Goal: Task Accomplishment & Management: Manage account settings

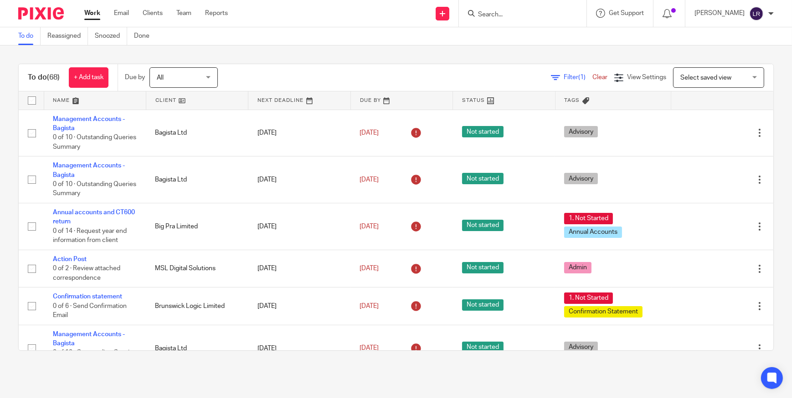
scroll to position [82, 0]
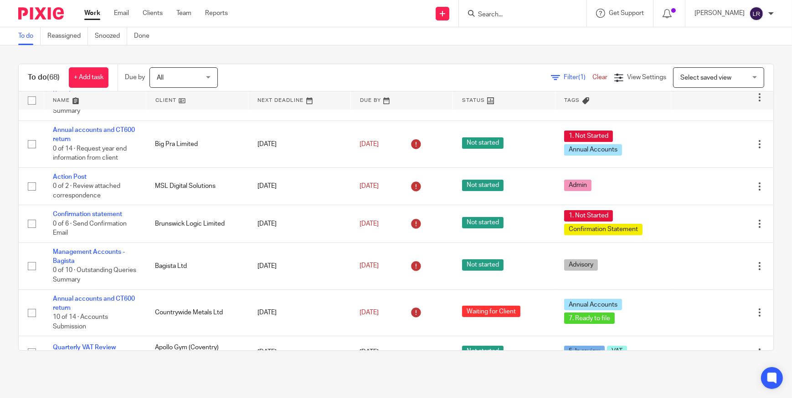
click at [530, 7] on div at bounding box center [523, 13] width 128 height 27
click at [525, 19] on form at bounding box center [525, 13] width 97 height 11
click at [498, 15] on input "Search" at bounding box center [518, 15] width 82 height 8
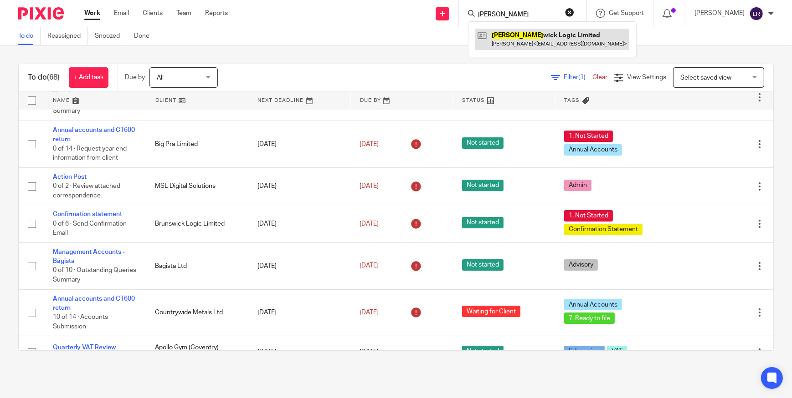
type input "BRUNS"
click at [531, 36] on link at bounding box center [552, 39] width 154 height 21
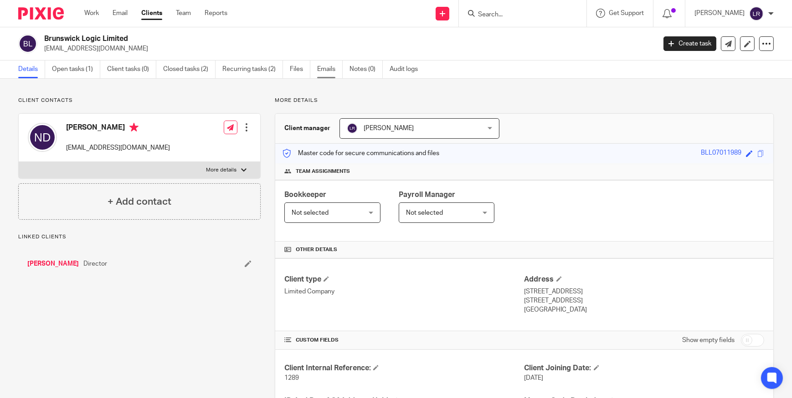
click at [325, 71] on link "Emails" at bounding box center [330, 70] width 26 height 18
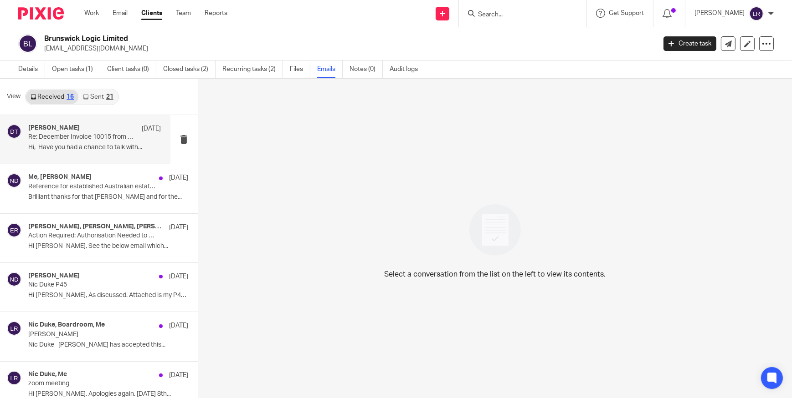
click at [69, 143] on div "Deanna Templeton 16 Dec Re: December Invoice 10015 from Sachdevs Chartered Acco…" at bounding box center [94, 139] width 133 height 31
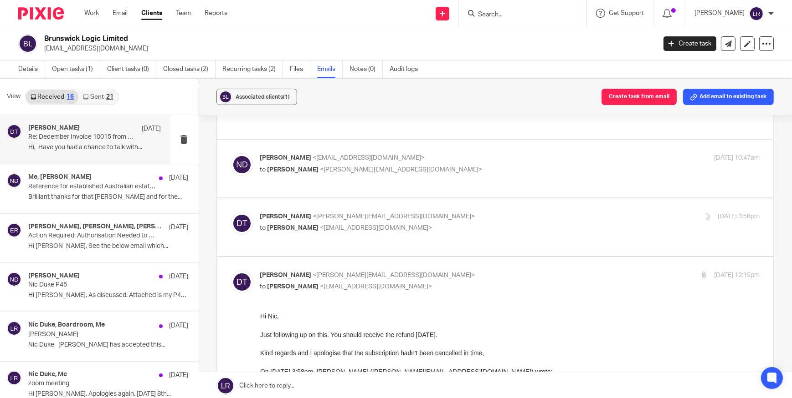
scroll to position [165, 0]
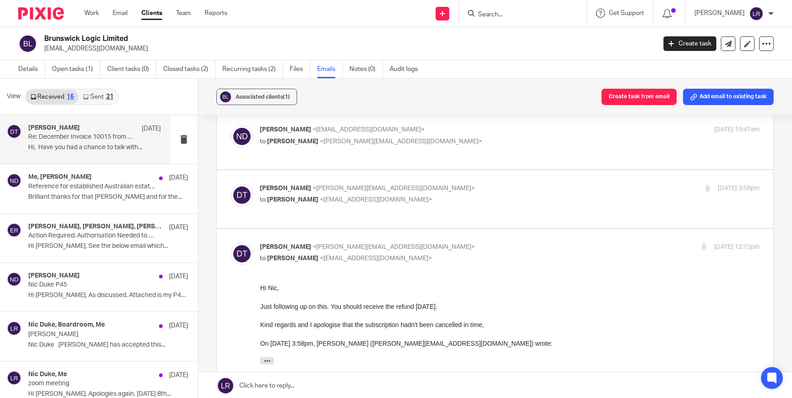
click at [329, 185] on span "<deanna@sachdevs-ca.com>" at bounding box center [394, 188] width 162 height 6
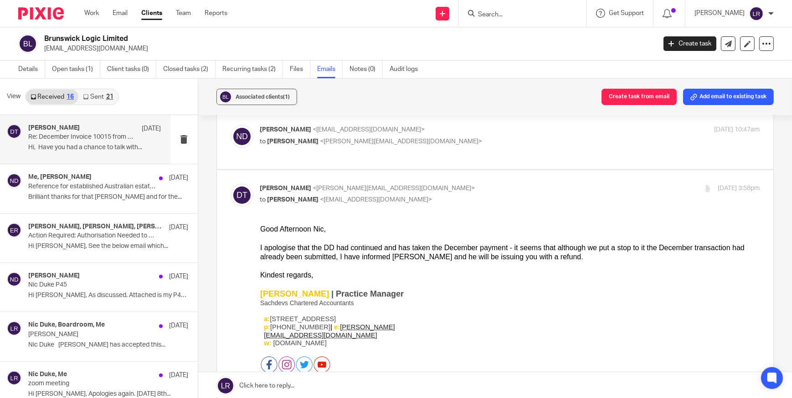
scroll to position [0, 0]
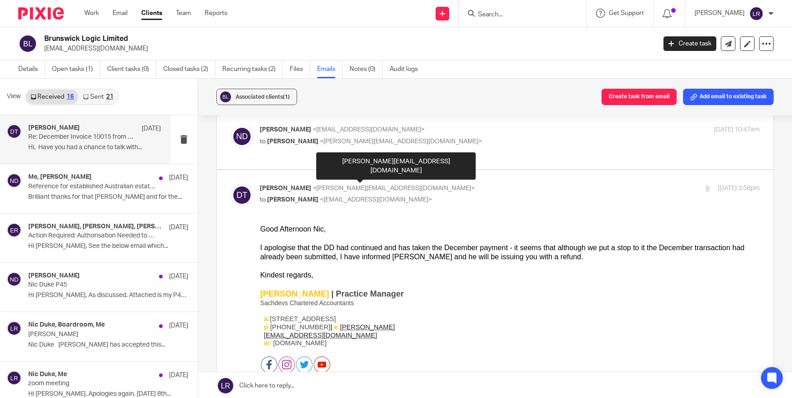
click at [333, 185] on span "<deanna@sachdevs-ca.com>" at bounding box center [394, 188] width 162 height 6
checkbox input "false"
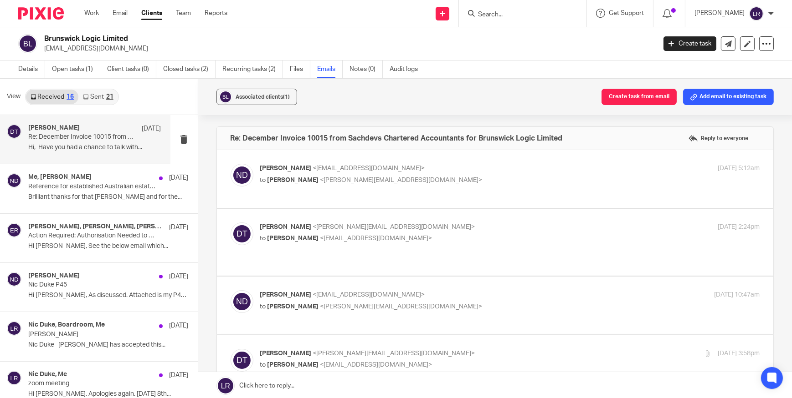
click at [337, 182] on span "<deanna@sachdevs-ca.com>" at bounding box center [401, 180] width 162 height 6
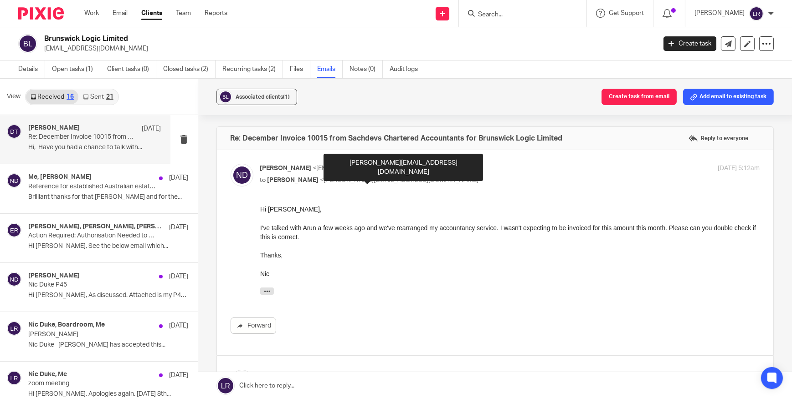
click at [406, 182] on span "<deanna@sachdevs-ca.com>" at bounding box center [401, 180] width 162 height 6
checkbox input "false"
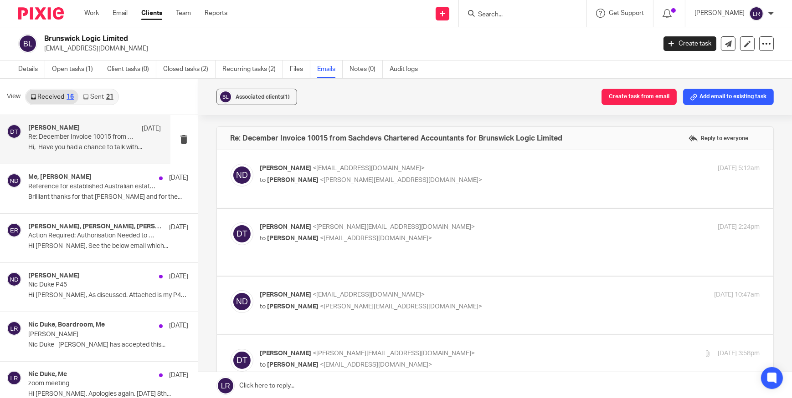
click at [412, 244] on div "Deanna Templeton <deanna@sachdevs-ca.com> to Nic Duke <duknic00@gmail.com> 2 De…" at bounding box center [510, 234] width 500 height 23
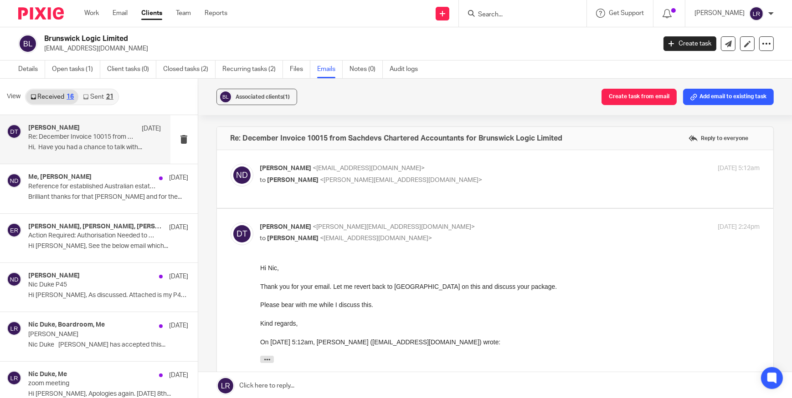
click at [425, 232] on div "Deanna Templeton <deanna@sachdevs-ca.com> to Nic Duke <duknic00@gmail.com>" at bounding box center [426, 233] width 333 height 21
checkbox input "false"
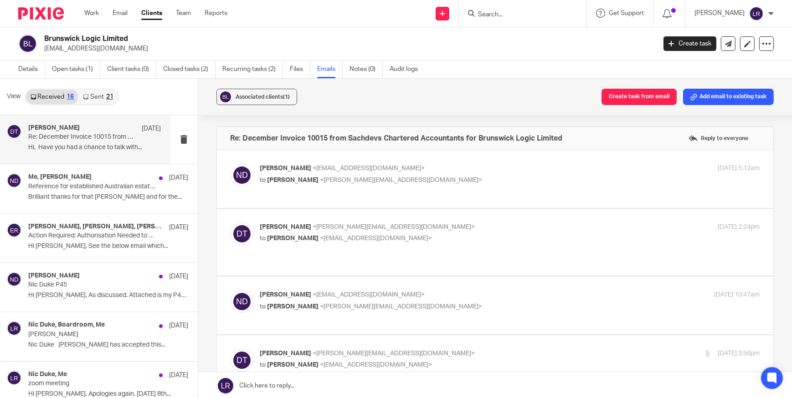
click at [421, 302] on p "to Deanna Templeton <deanna@sachdevs-ca.com>" at bounding box center [426, 307] width 333 height 10
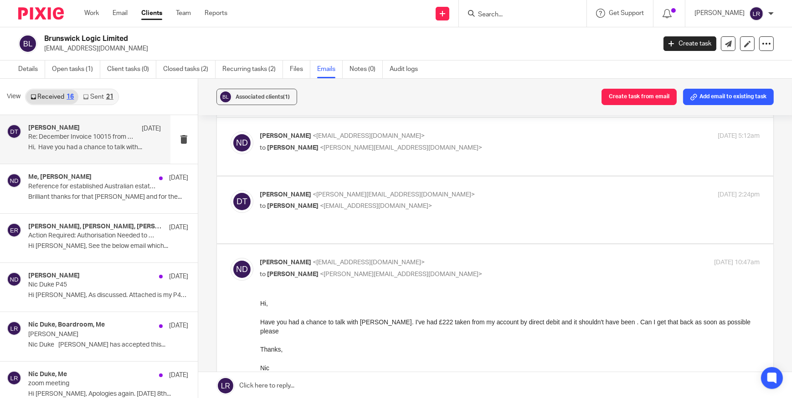
scroll to position [82, 0]
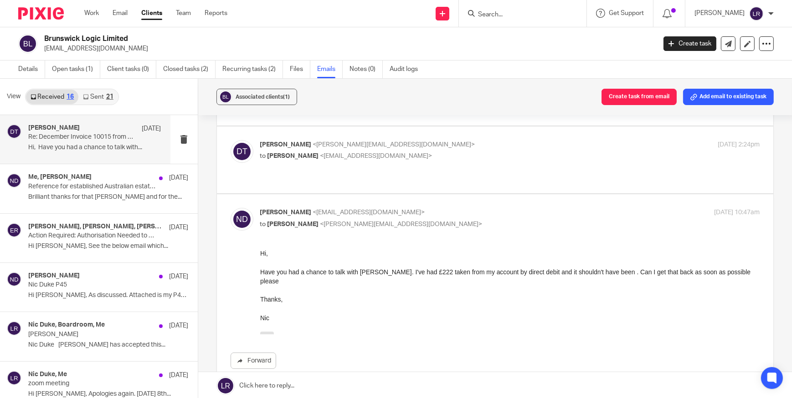
click at [446, 208] on p "Nic Duke <duknic00@gmail.com>" at bounding box center [426, 213] width 333 height 10
checkbox input "false"
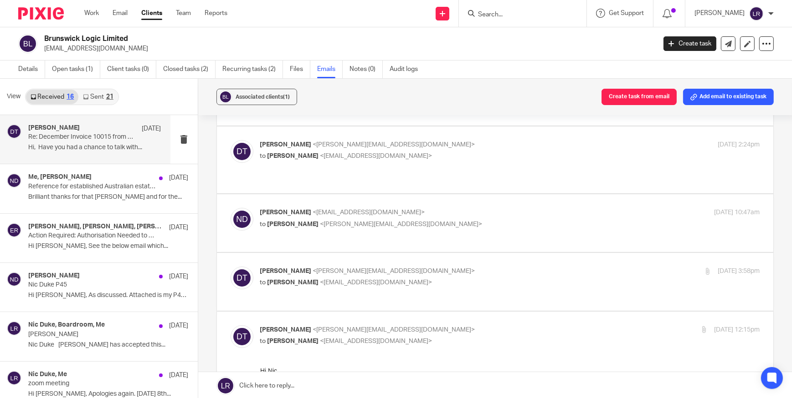
click at [414, 267] on p "Deanna Templeton <deanna@sachdevs-ca.com>" at bounding box center [426, 272] width 333 height 10
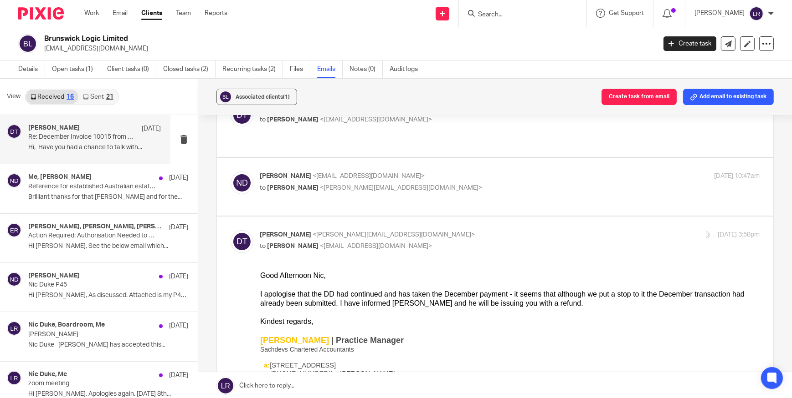
scroll to position [165, 0]
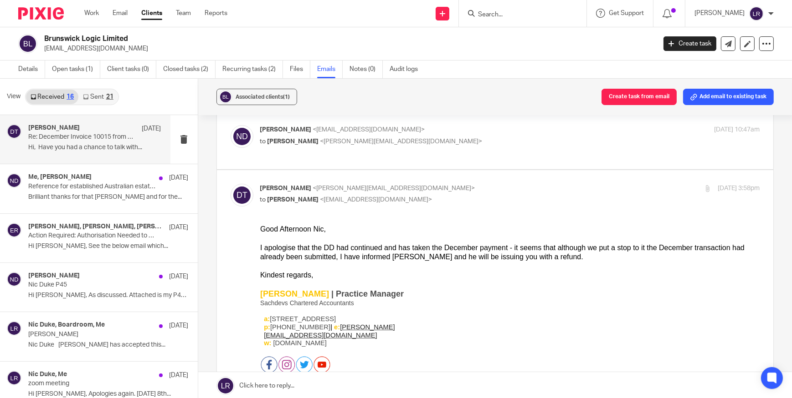
click at [444, 195] on p "to Nic Duke <duknic00@gmail.com>" at bounding box center [426, 200] width 333 height 10
checkbox input "false"
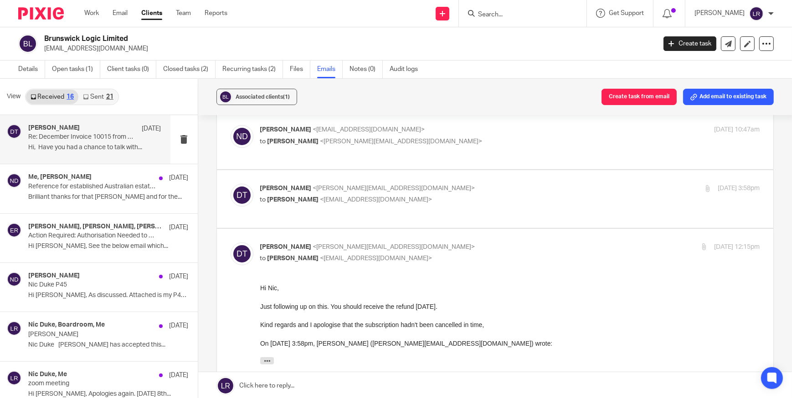
click at [430, 243] on p "Deanna Templeton <deanna@sachdevs-ca.com>" at bounding box center [426, 248] width 333 height 10
checkbox input "false"
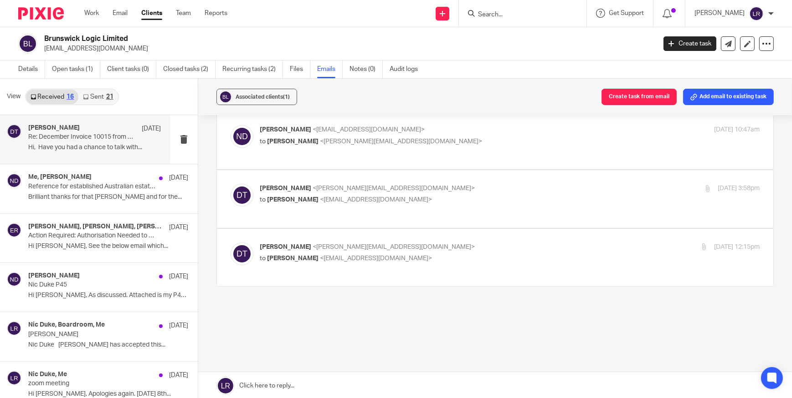
scroll to position [146, 0]
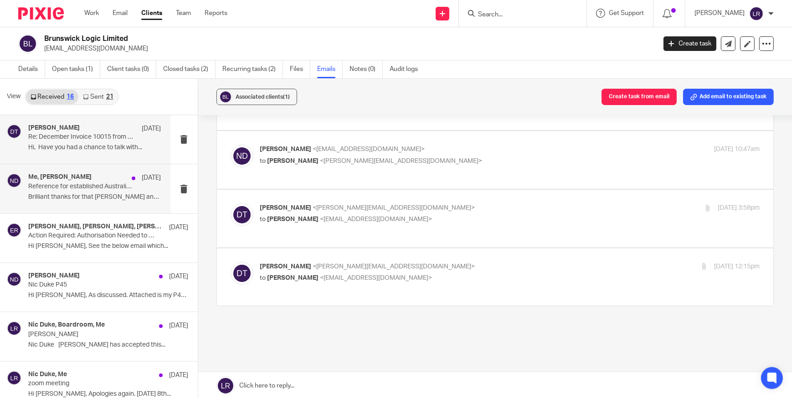
click at [95, 190] on p "Reference for established Australian estate agents" at bounding box center [81, 187] width 106 height 8
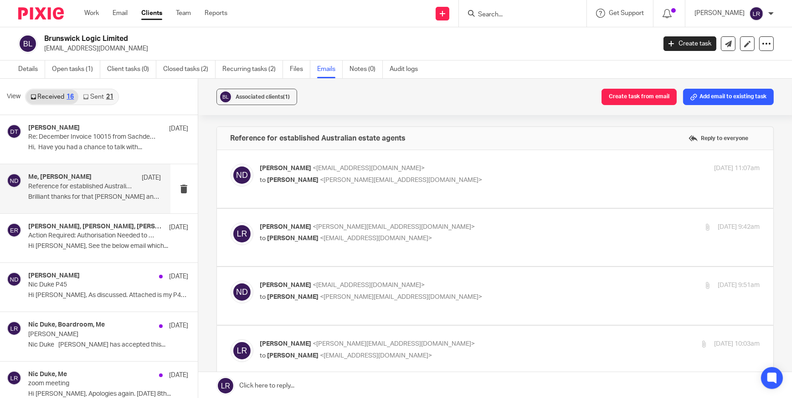
scroll to position [82, 0]
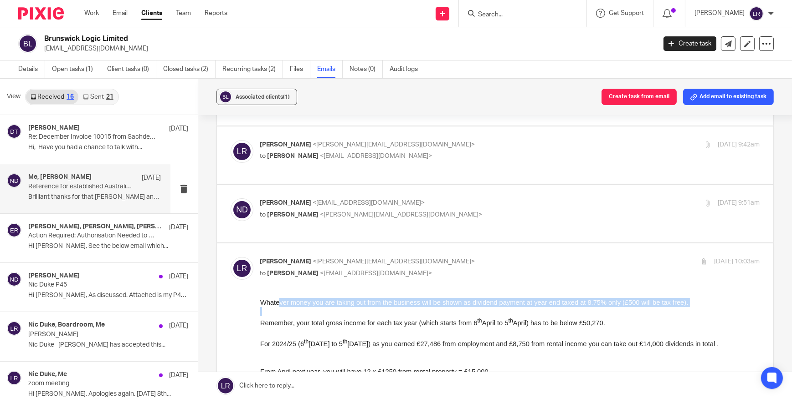
drag, startPoint x: 280, startPoint y: 302, endPoint x: 425, endPoint y: 309, distance: 145.5
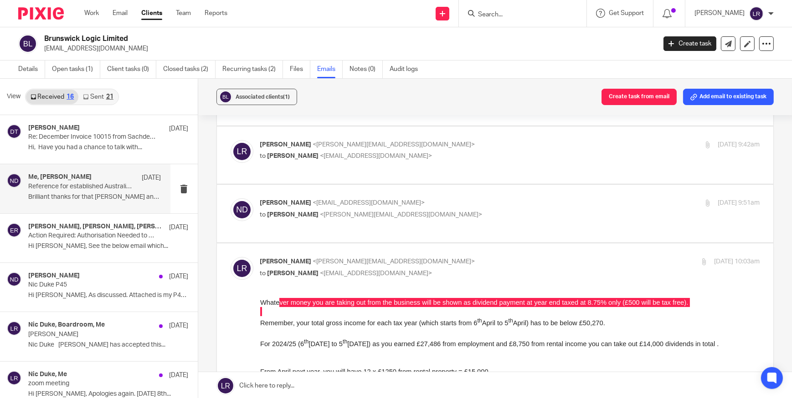
drag, startPoint x: 165, startPoint y: 11, endPoint x: 396, endPoint y: 248, distance: 331.1
click at [396, 257] on p "Luke Racovita <luke@sachdevs-ca.com>" at bounding box center [426, 262] width 333 height 10
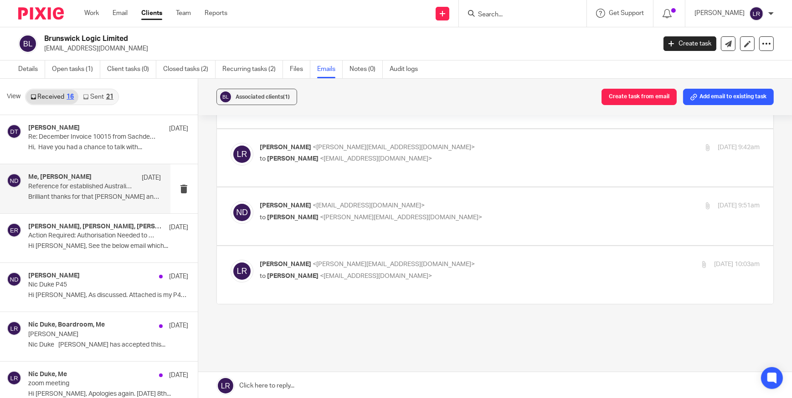
click at [396, 260] on p "Luke Racovita <luke@sachdevs-ca.com>" at bounding box center [426, 265] width 333 height 10
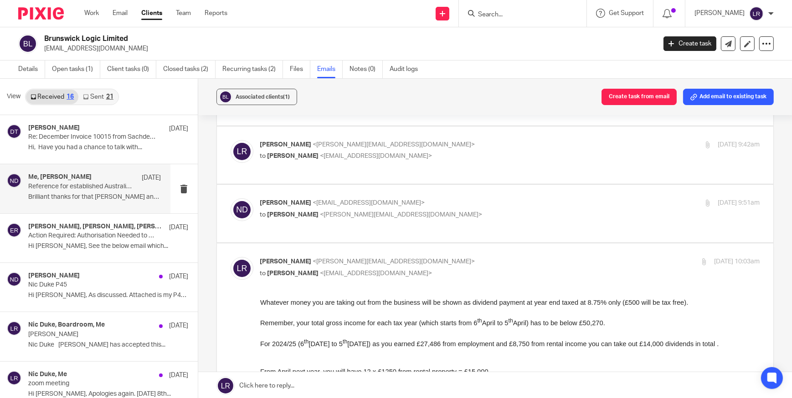
scroll to position [0, 0]
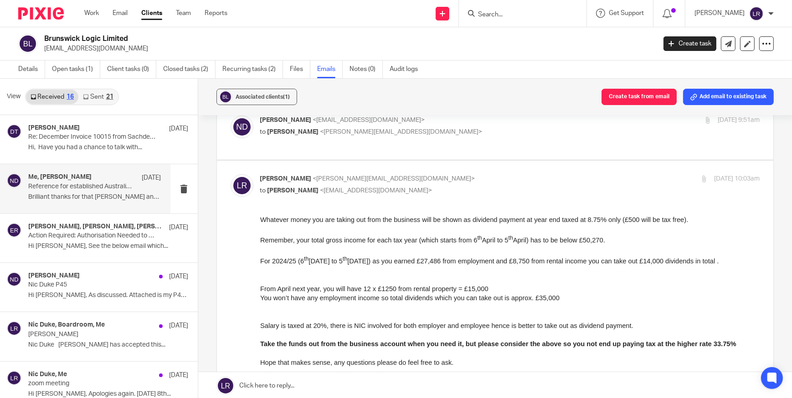
click at [405, 174] on div "Luke Racovita <luke@sachdevs-ca.com> to Nic Duke <duknic00@gmail.com>" at bounding box center [426, 184] width 333 height 21
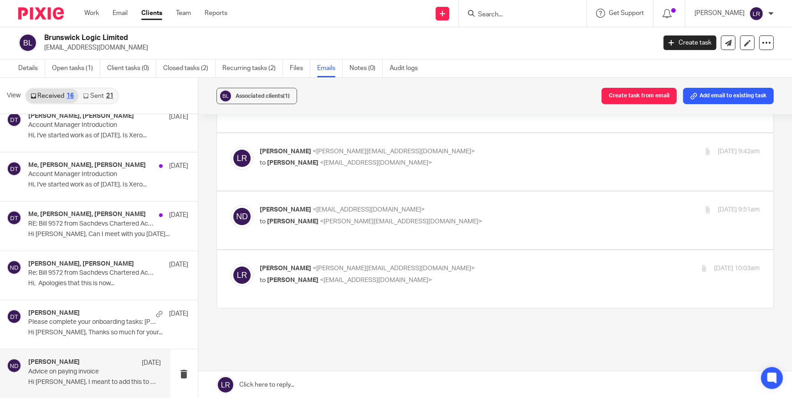
scroll to position [80, 0]
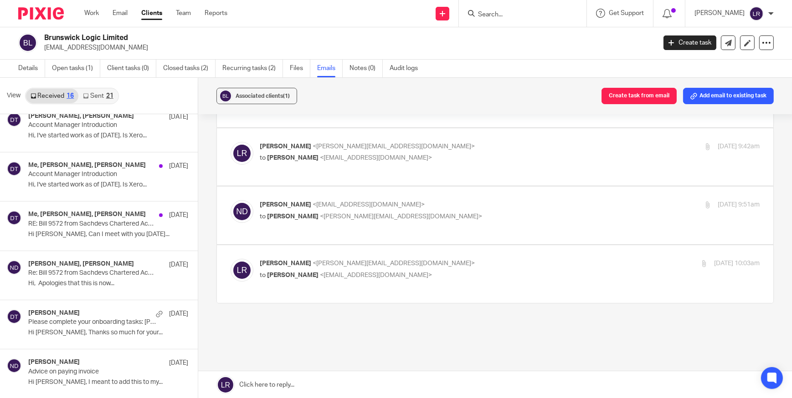
click at [395, 259] on p "Luke Racovita <luke@sachdevs-ca.com>" at bounding box center [426, 264] width 333 height 10
checkbox input "true"
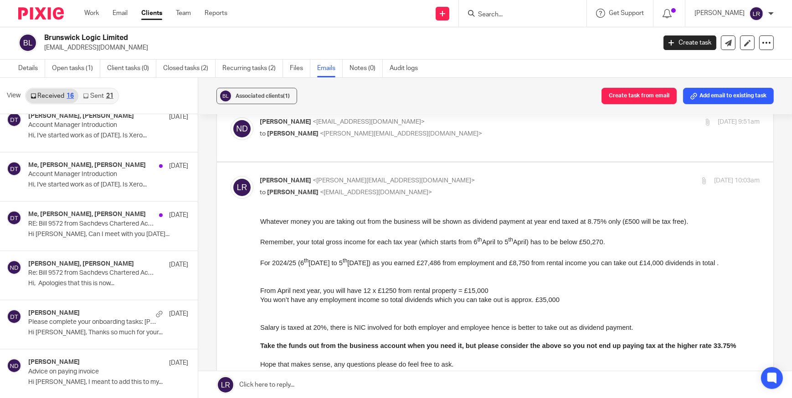
scroll to position [287, 0]
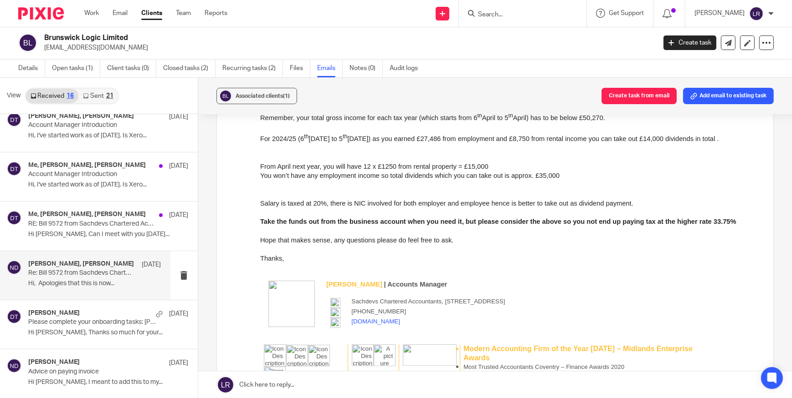
click at [38, 274] on p "Re: Bill 9572 from Sachdevs Chartered Accountants is due" at bounding box center [81, 274] width 106 height 8
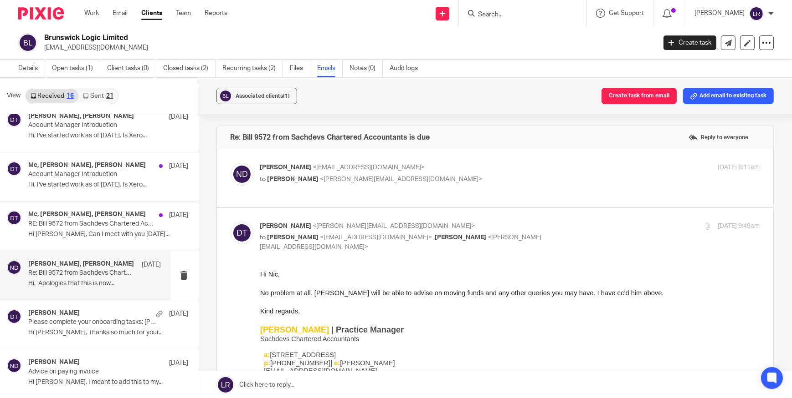
scroll to position [0, 0]
click at [292, 294] on span "No problem at all. Luke will be able to advise on moving funds and any other qu…" at bounding box center [461, 293] width 403 height 7
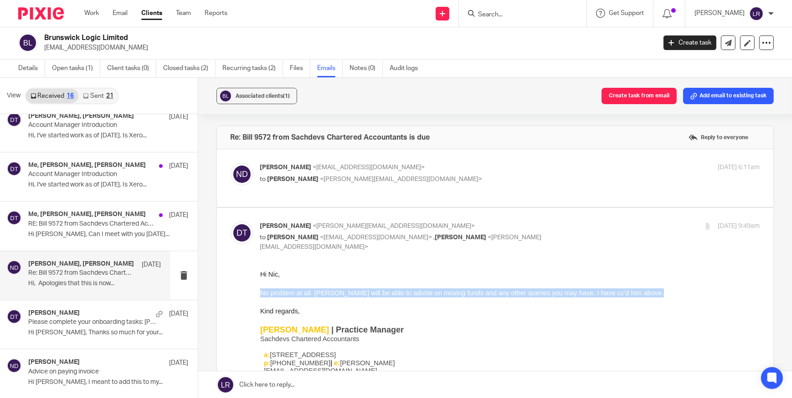
click at [292, 294] on span "No problem at all. Luke will be able to advise on moving funds and any other qu…" at bounding box center [461, 293] width 403 height 7
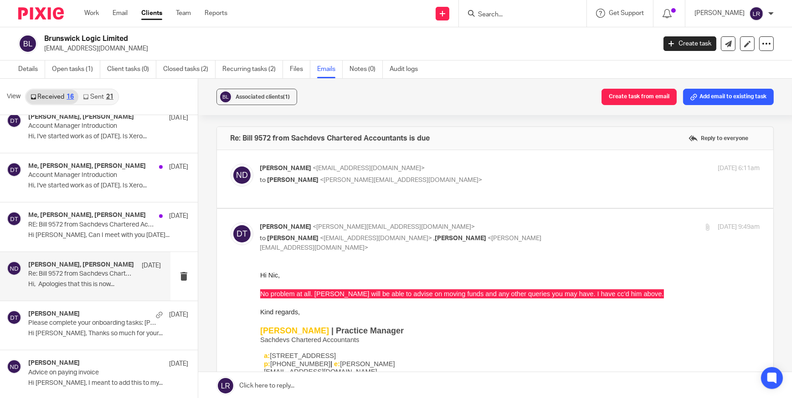
click at [375, 186] on div "Nic Duke <duknic00@gmail.com> to Deanna Templeton <deanna@sachdevs-ca.com> 22 S…" at bounding box center [510, 175] width 500 height 23
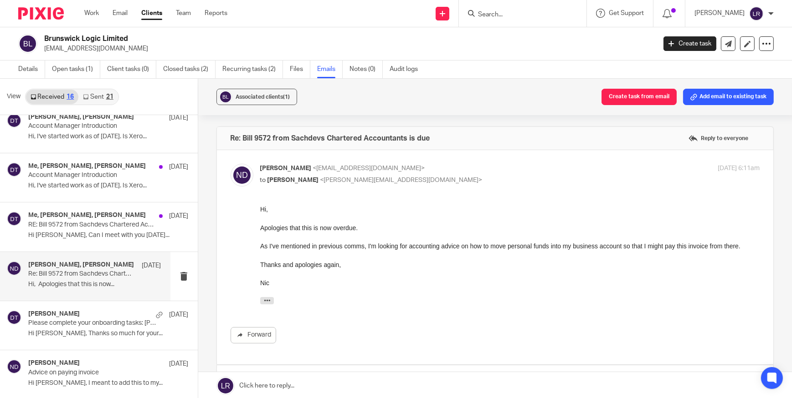
click at [447, 180] on p "to Deanna Templeton <deanna@sachdevs-ca.com>" at bounding box center [426, 181] width 333 height 10
checkbox input "false"
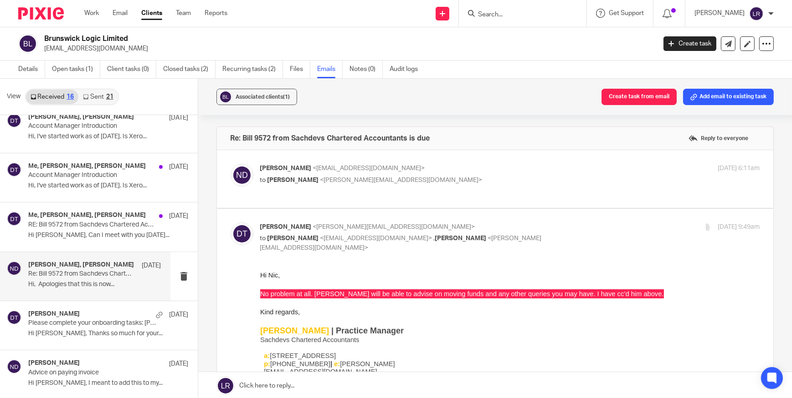
click at [479, 231] on p "Deanna Templeton <deanna@sachdevs-ca.com>" at bounding box center [426, 228] width 333 height 10
checkbox input "false"
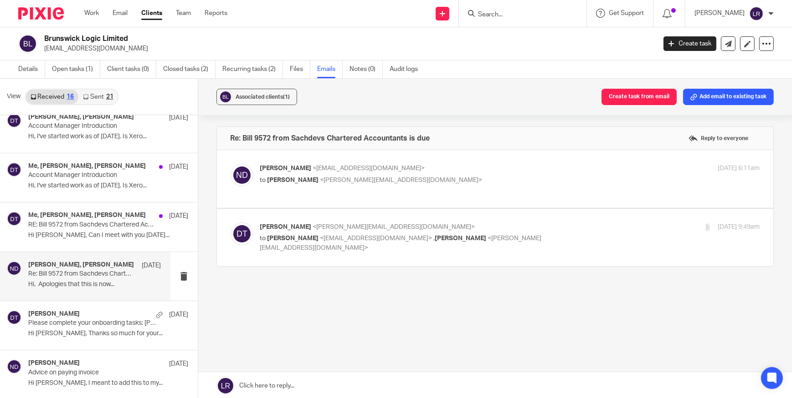
click at [101, 279] on div "Deanna Templeton, Nic Duke 22 Sep 2024 Re: Bill 9572 from Sachdevs Chartered Ac…" at bounding box center [94, 276] width 133 height 31
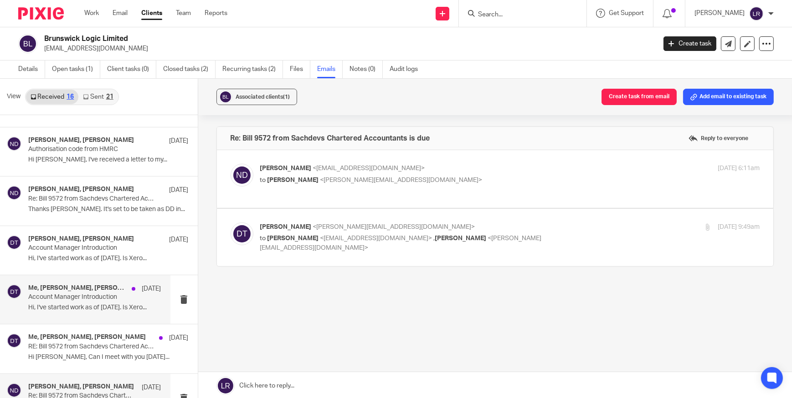
scroll to position [380, 0]
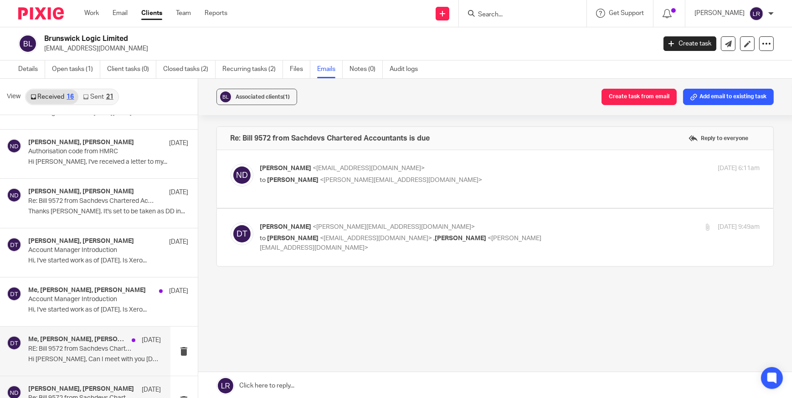
click at [71, 346] on p "RE: Bill 9572 from Sachdevs Chartered Accountants is due" at bounding box center [81, 350] width 106 height 8
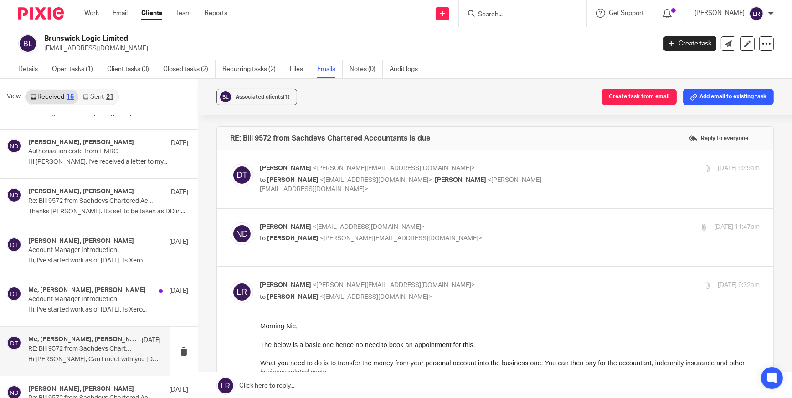
scroll to position [82, 0]
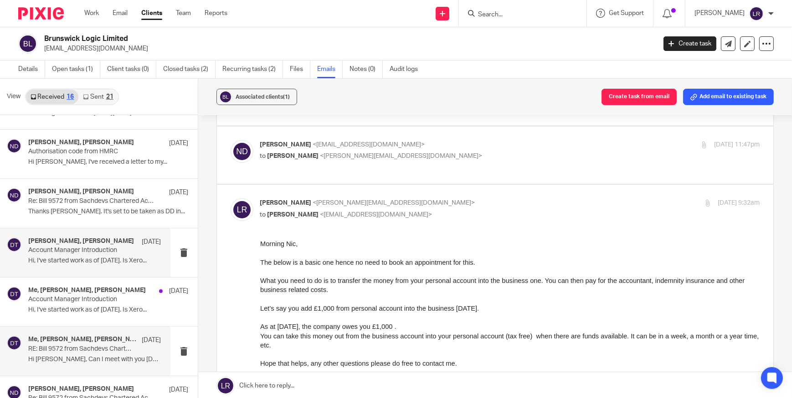
click at [57, 230] on div "Nic Duke, Deanna Templeton 26 Sep Account Manager Introduction Hi, I've started…" at bounding box center [85, 253] width 170 height 49
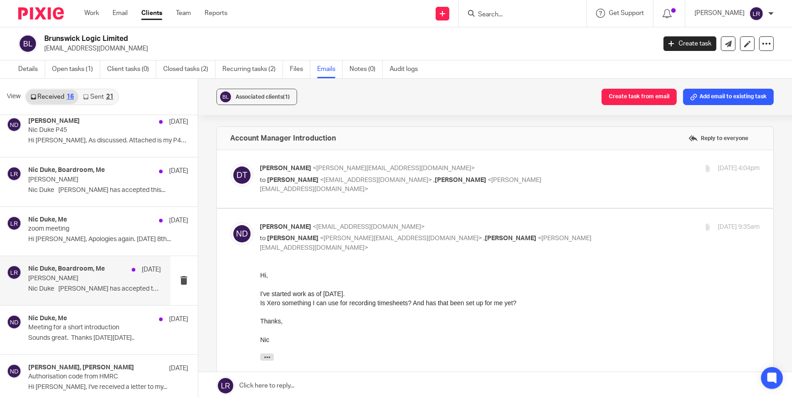
scroll to position [132, 0]
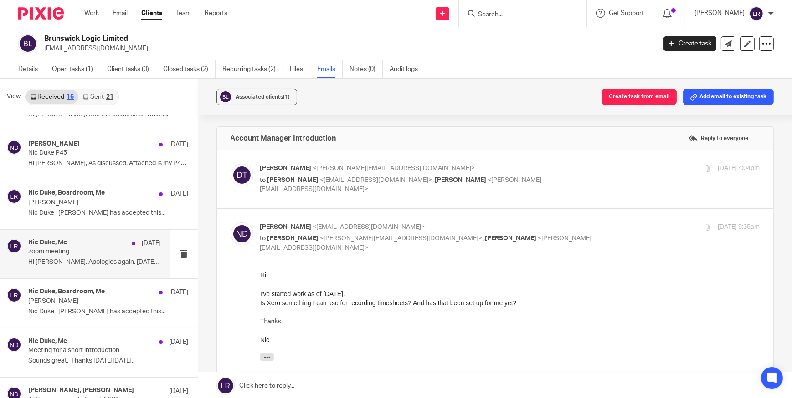
click at [51, 255] on div "Nic Duke, Me 4 Oct zoom meeting Hi Luke, Apologies again. Tuesday 8th..." at bounding box center [94, 254] width 133 height 31
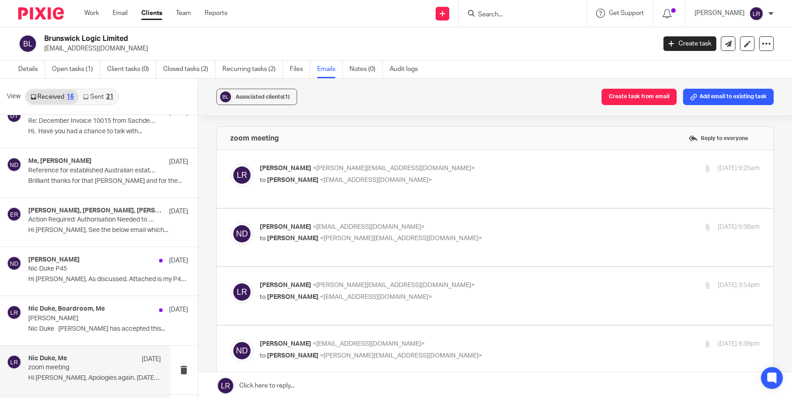
scroll to position [8, 0]
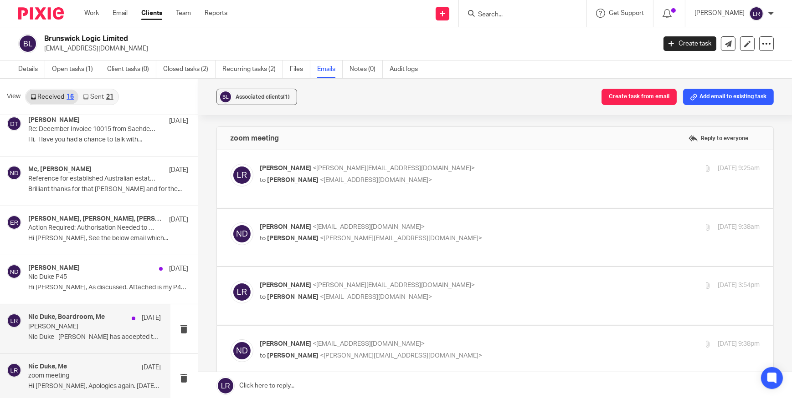
click at [74, 335] on p "Nic Duke Nic Duke has accepted this..." at bounding box center [94, 338] width 133 height 8
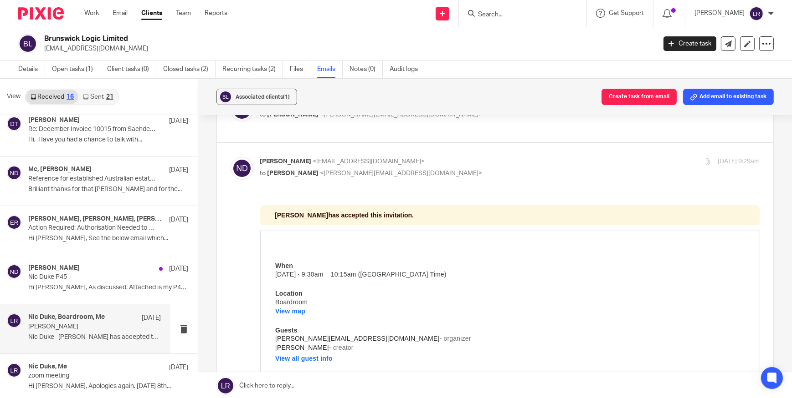
scroll to position [248, 0]
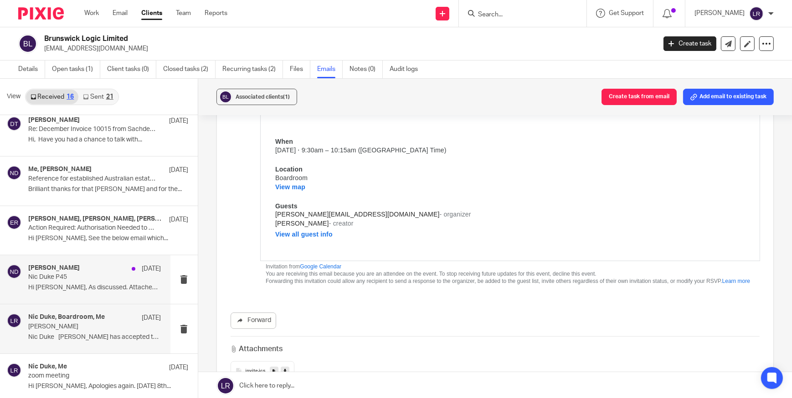
click at [57, 269] on div "Nic Duke 9 Oct" at bounding box center [94, 269] width 133 height 9
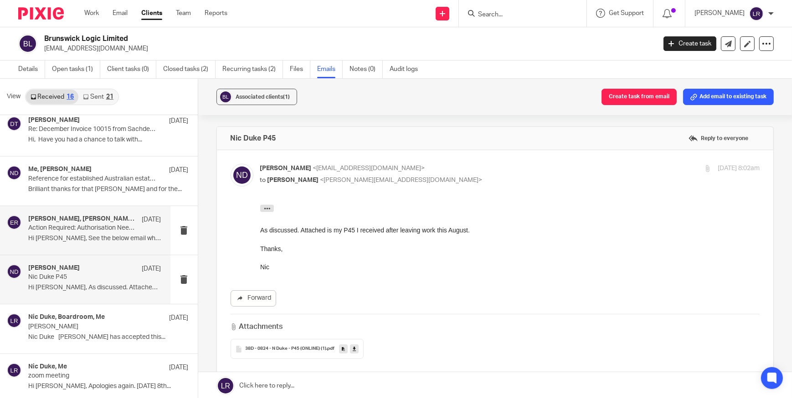
scroll to position [0, 0]
click at [65, 234] on div "Deanna Templeton, Nic Duke, Elena Remero 25 Oct Action Required: Authorisation …" at bounding box center [94, 230] width 133 height 31
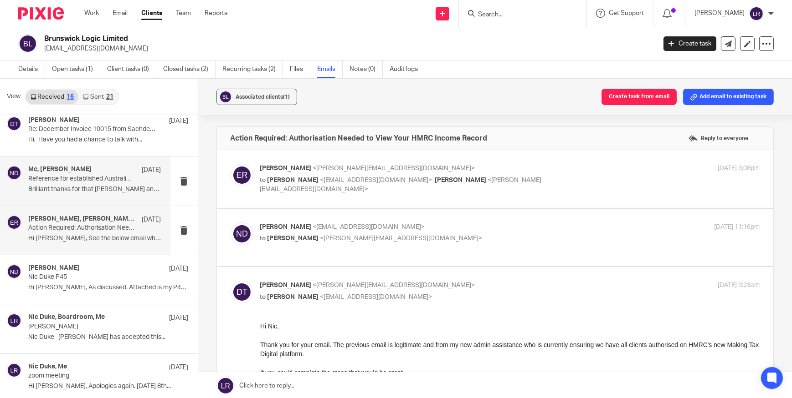
click at [75, 189] on p "Brilliant thanks for that Luke and for the..." at bounding box center [94, 190] width 133 height 8
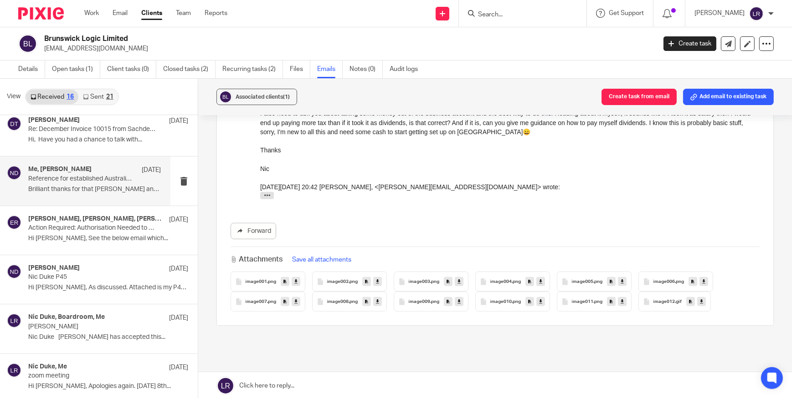
scroll to position [662, 0]
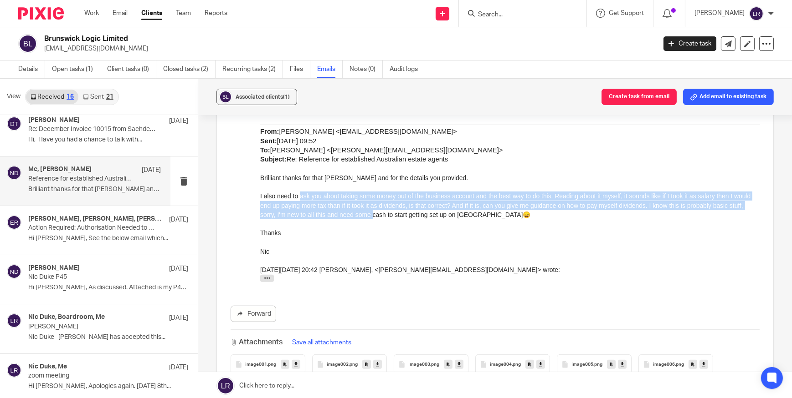
drag, startPoint x: 302, startPoint y: 199, endPoint x: 387, endPoint y: 219, distance: 86.6
click at [387, 219] on p "I also need to ask you about taking some money out of the business account and …" at bounding box center [510, 206] width 500 height 28
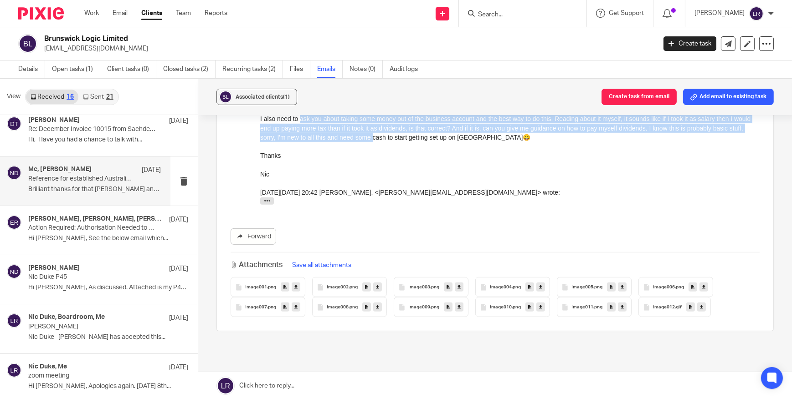
scroll to position [745, 0]
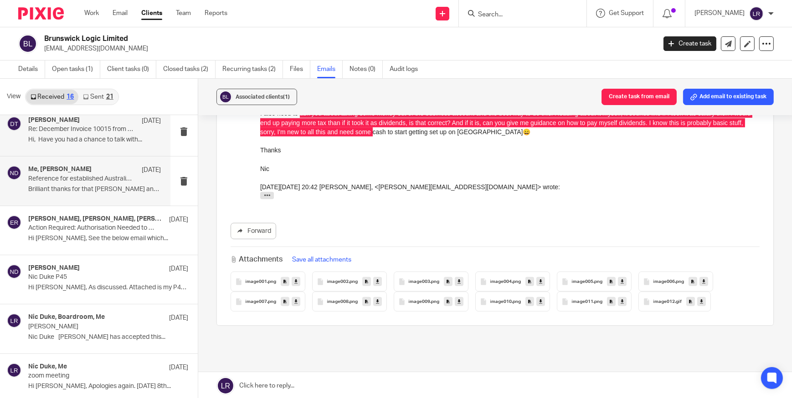
click at [47, 140] on p "Hi, Have you had a chance to talk with..." at bounding box center [94, 140] width 133 height 8
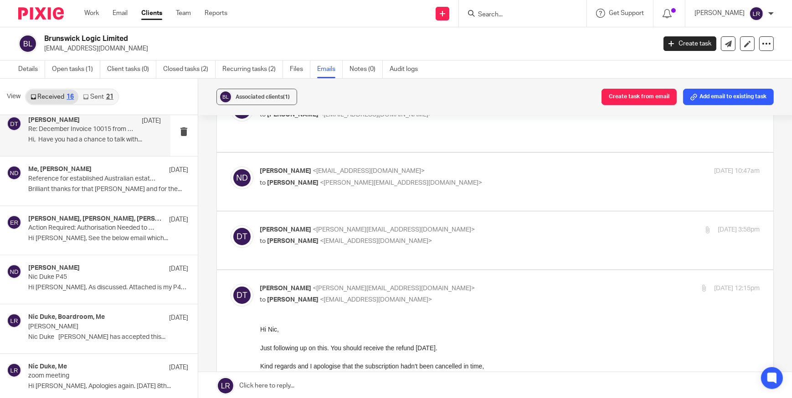
scroll to position [165, 0]
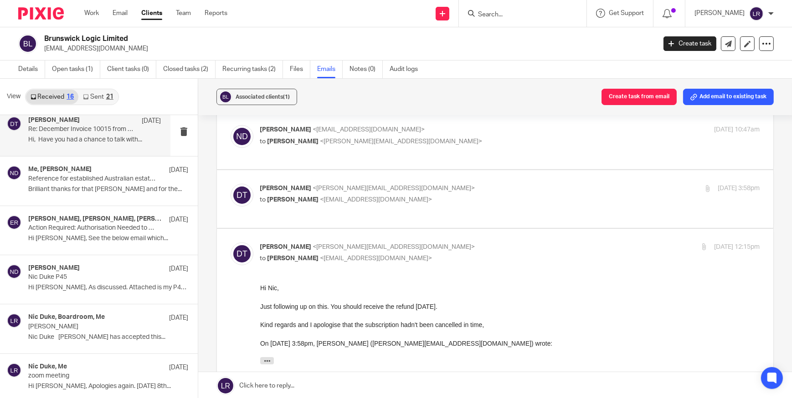
click at [489, 254] on p "to Nic Duke <duknic00@gmail.com>" at bounding box center [426, 259] width 333 height 10
checkbox input "false"
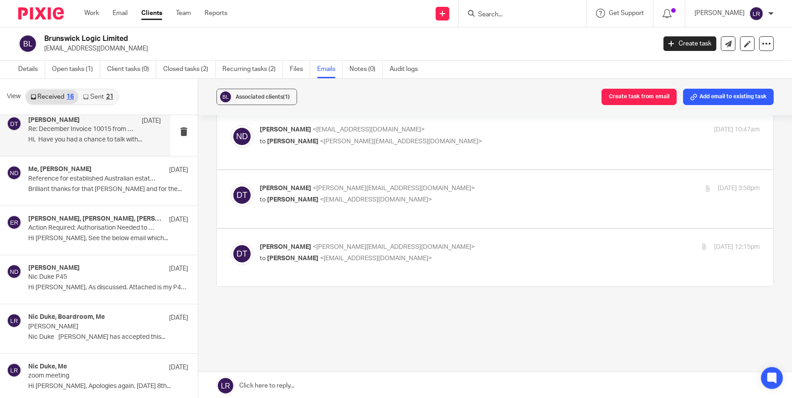
scroll to position [146, 0]
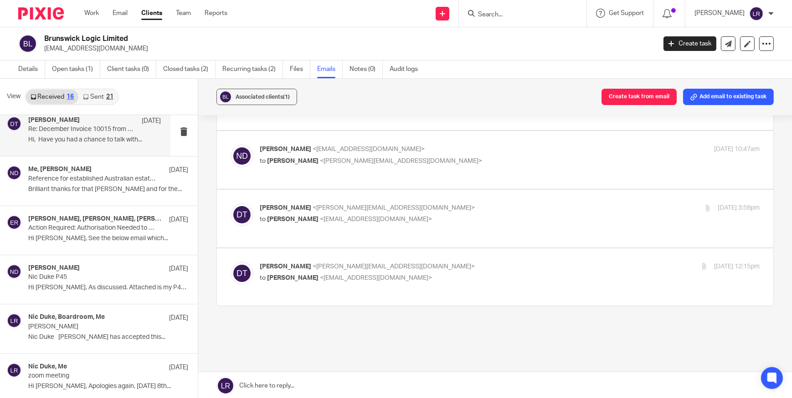
click at [487, 215] on p "to Nic Duke <duknic00@gmail.com>" at bounding box center [426, 220] width 333 height 10
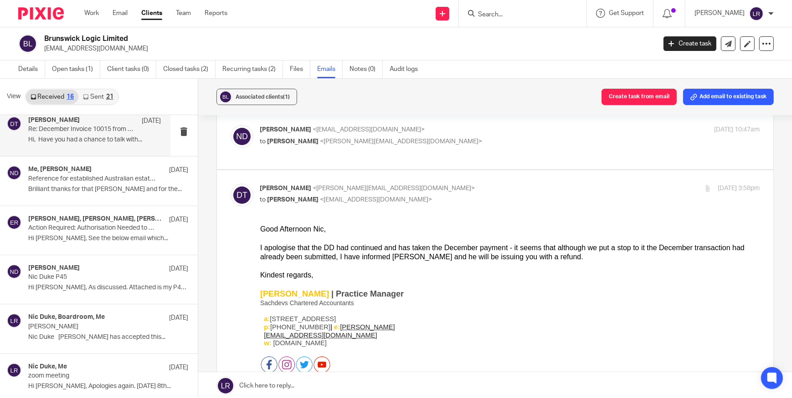
scroll to position [0, 0]
click at [483, 184] on div "Deanna Templeton <deanna@sachdevs-ca.com> to Nic Duke <duknic00@gmail.com>" at bounding box center [426, 194] width 333 height 21
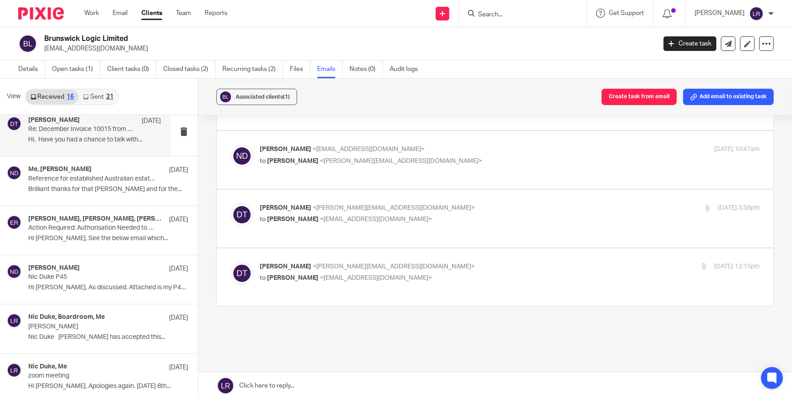
click at [482, 190] on label at bounding box center [495, 219] width 557 height 58
click at [230, 203] on input "checkbox" at bounding box center [230, 203] width 0 height 0
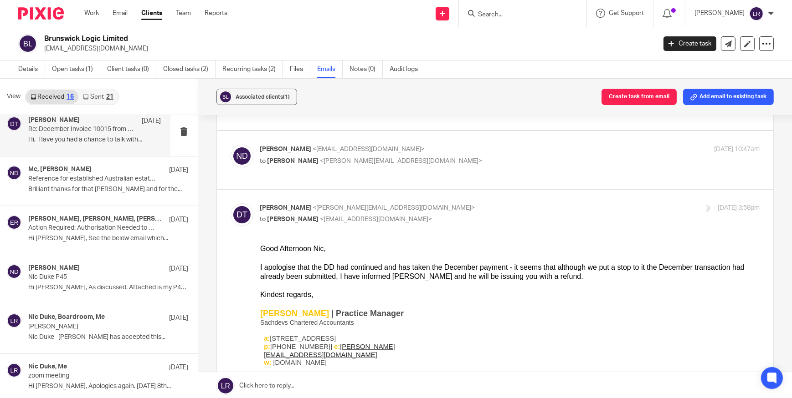
click at [230, 203] on input "checkbox" at bounding box center [230, 203] width 0 height 0
checkbox input "false"
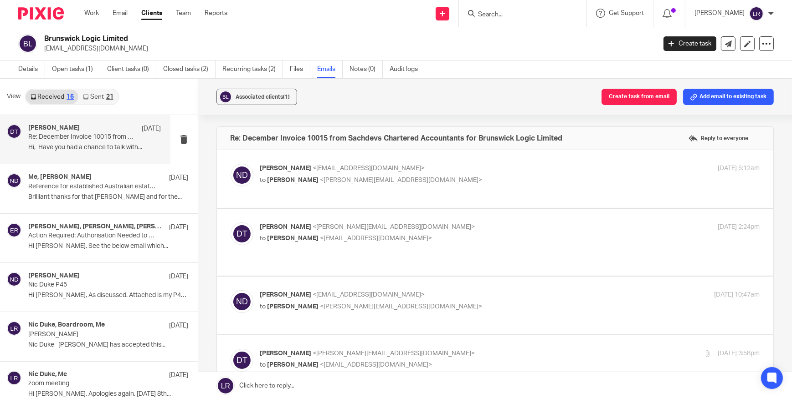
click at [35, 18] on img at bounding box center [41, 13] width 46 height 12
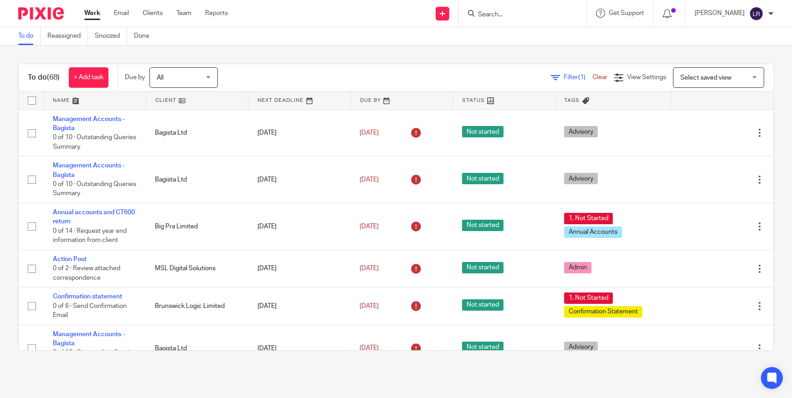
click at [511, 13] on input "Search" at bounding box center [518, 15] width 82 height 8
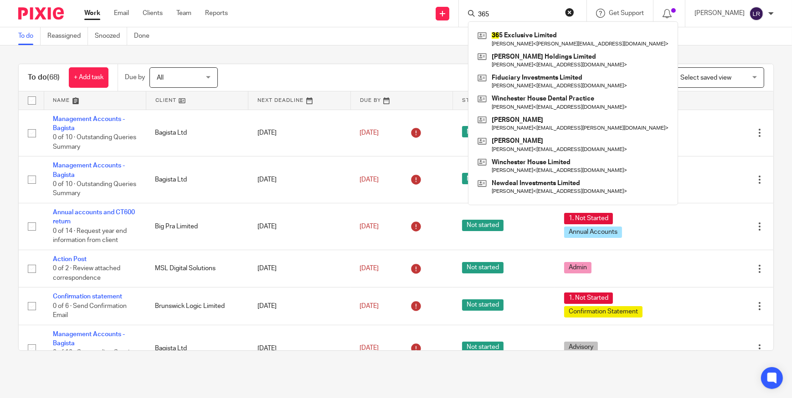
type input "365"
click button "submit" at bounding box center [0, 0] width 0 height 0
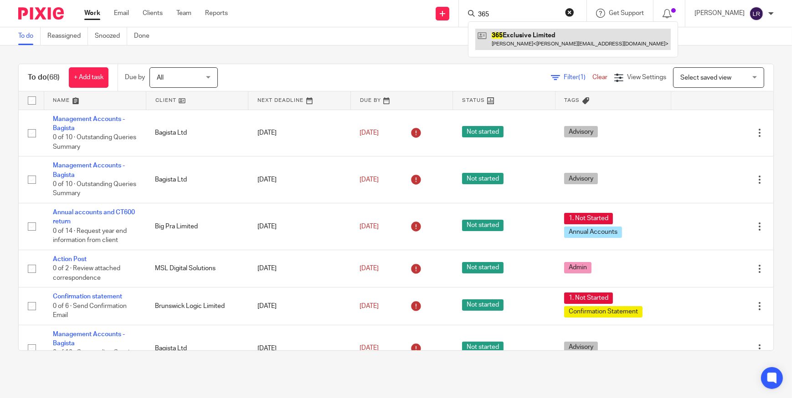
click at [544, 45] on link at bounding box center [572, 39] width 195 height 21
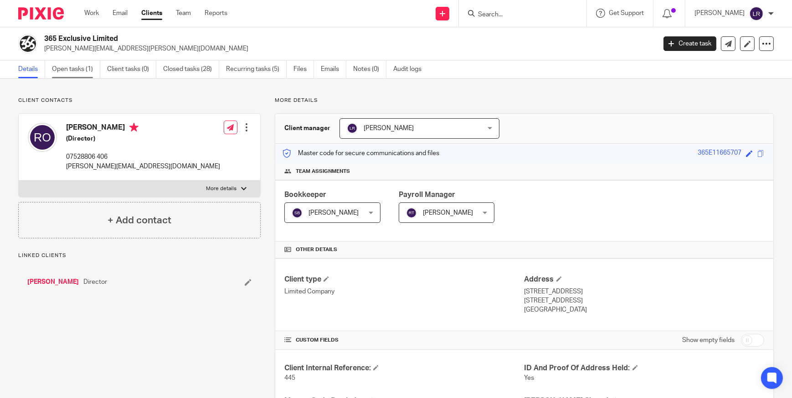
click at [73, 71] on link "Open tasks (1)" at bounding box center [76, 70] width 48 height 18
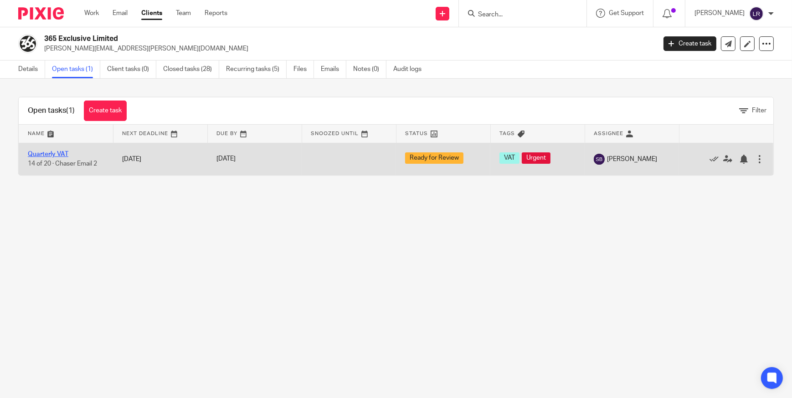
click at [41, 152] on link "Quarterly VAT" at bounding box center [48, 154] width 41 height 6
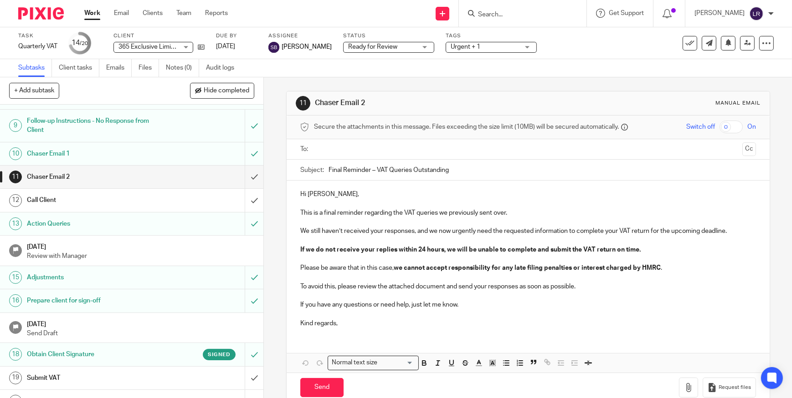
scroll to position [207, 0]
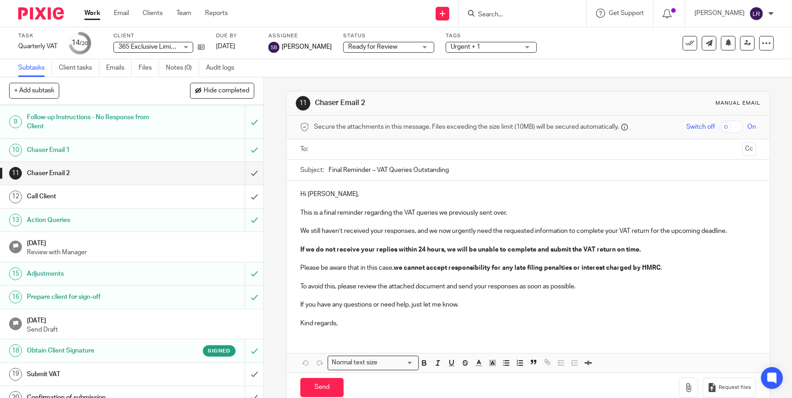
click at [156, 349] on h1 "Obtain Client Signature" at bounding box center [96, 351] width 139 height 14
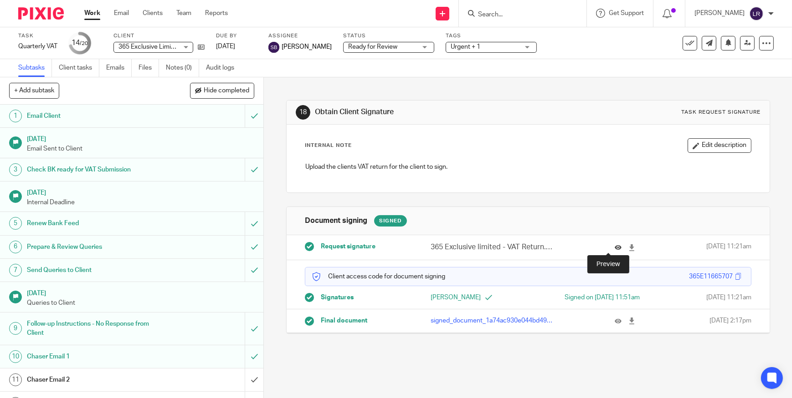
click at [614, 248] on icon at bounding box center [617, 248] width 7 height 7
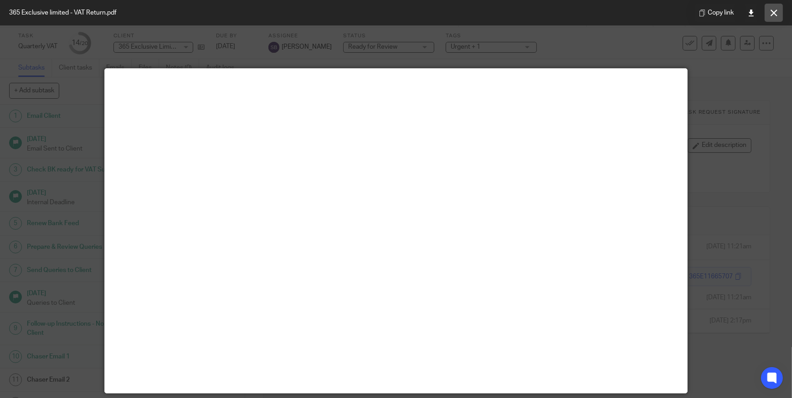
click at [772, 13] on icon at bounding box center [773, 13] width 7 height 7
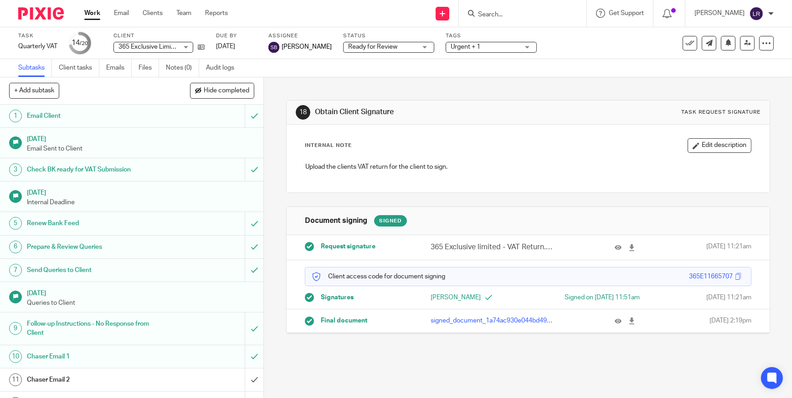
click at [522, 11] on input "Search" at bounding box center [518, 15] width 82 height 8
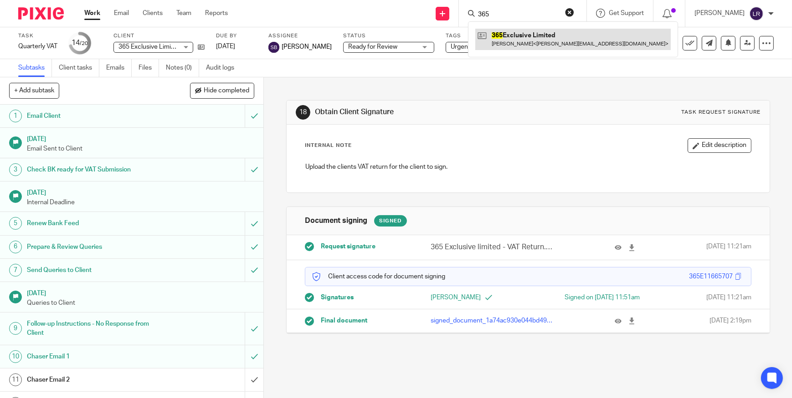
type input "365"
click at [523, 38] on link at bounding box center [572, 39] width 195 height 21
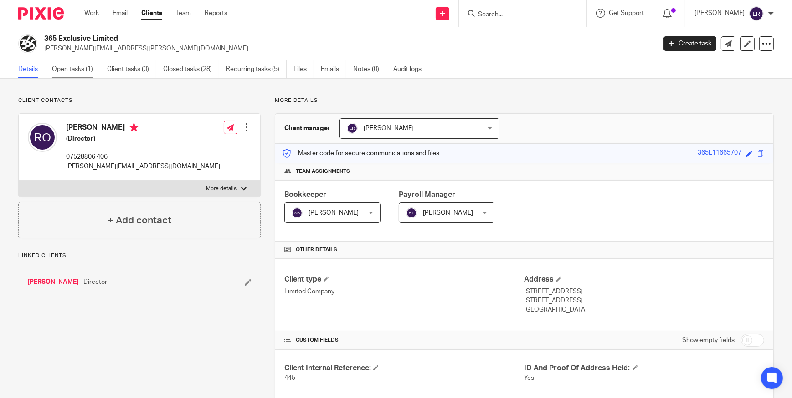
click at [83, 77] on link "Open tasks (1)" at bounding box center [76, 70] width 48 height 18
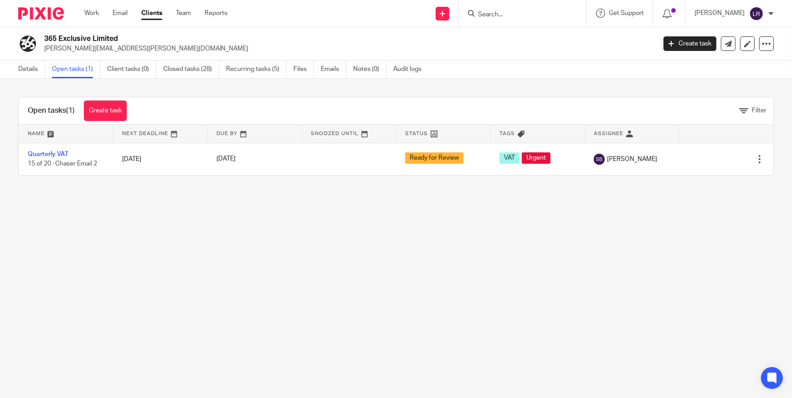
click at [48, 13] on img at bounding box center [41, 13] width 46 height 12
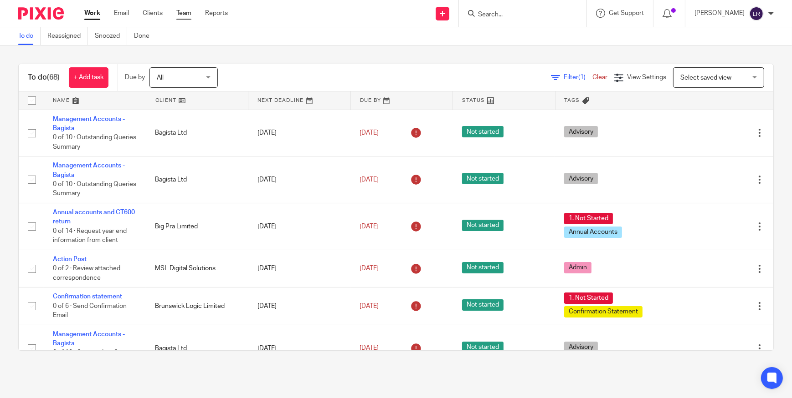
click at [183, 11] on link "Team" at bounding box center [183, 13] width 15 height 9
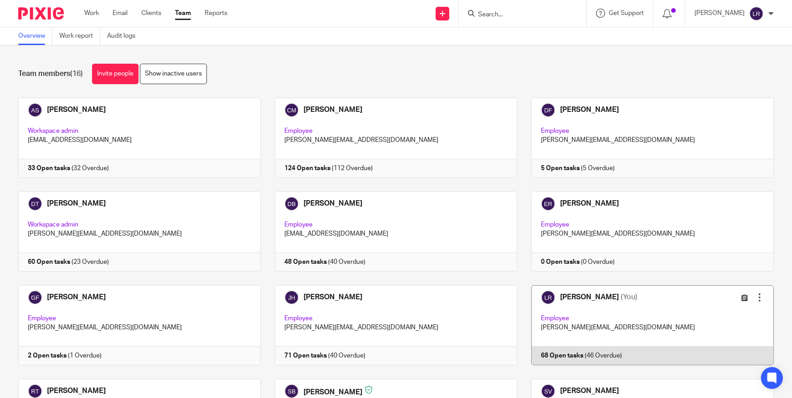
click at [568, 296] on link at bounding box center [645, 326] width 256 height 80
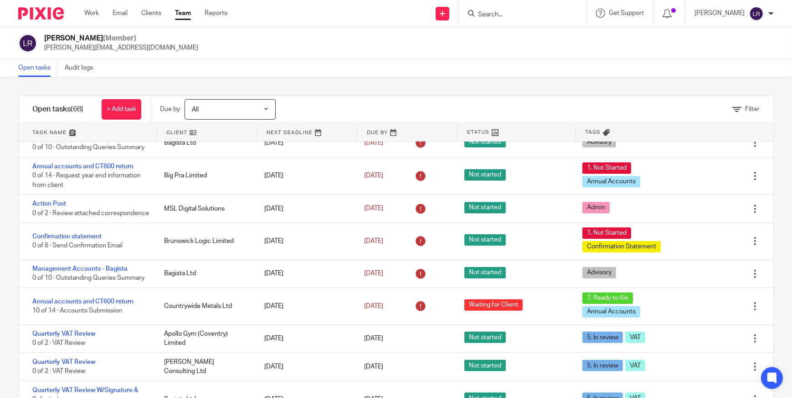
scroll to position [41, 0]
click at [519, 13] on input "Search" at bounding box center [518, 15] width 82 height 8
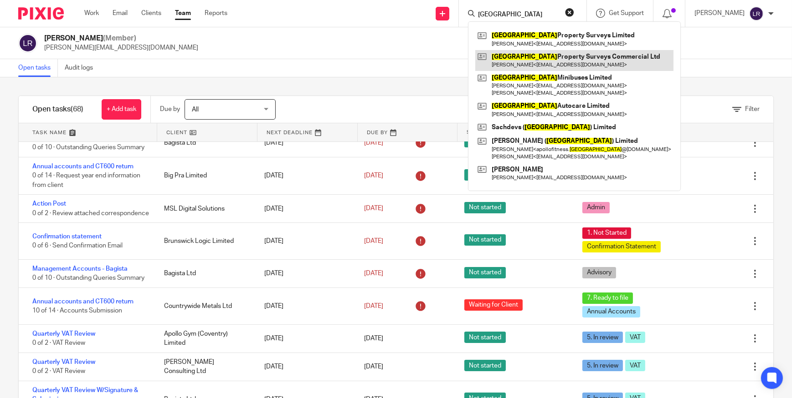
type input "[GEOGRAPHIC_DATA]"
click at [544, 59] on link at bounding box center [574, 60] width 198 height 21
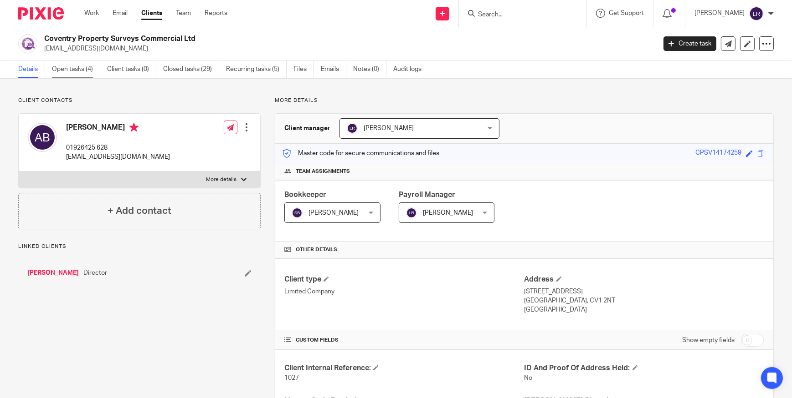
click at [87, 73] on link "Open tasks (4)" at bounding box center [76, 70] width 48 height 18
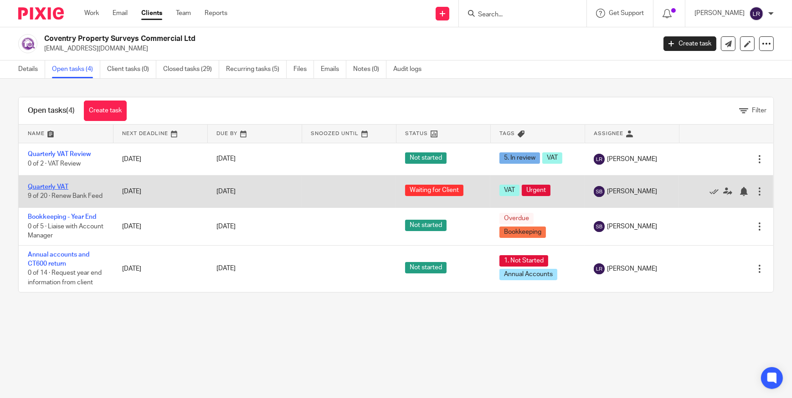
click at [58, 184] on link "Quarterly VAT" at bounding box center [48, 187] width 41 height 6
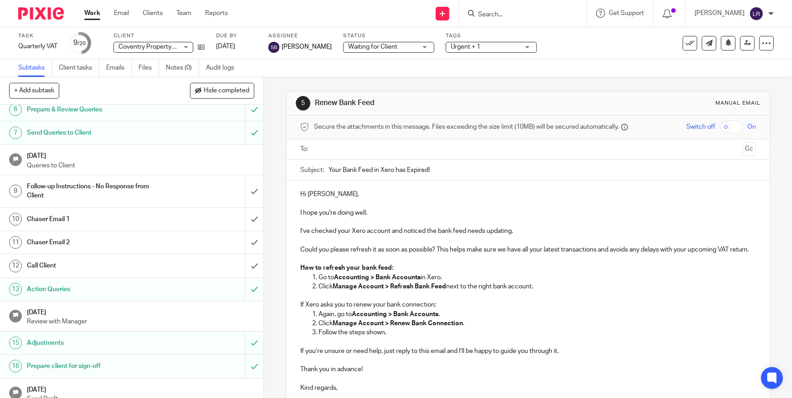
scroll to position [218, 0]
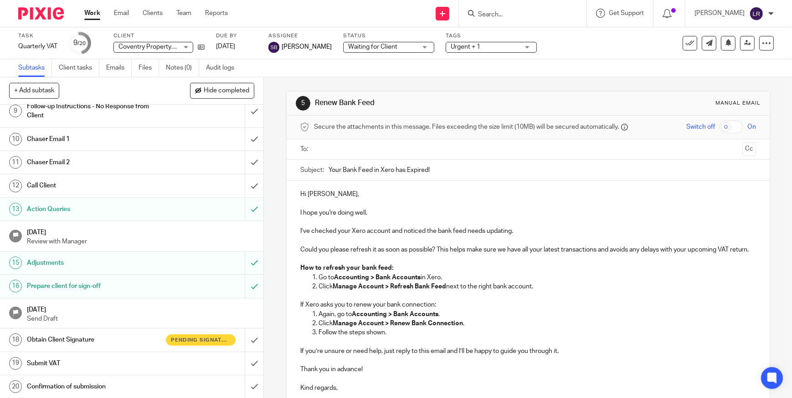
click at [143, 337] on h1 "Obtain Client Signature" at bounding box center [96, 340] width 139 height 14
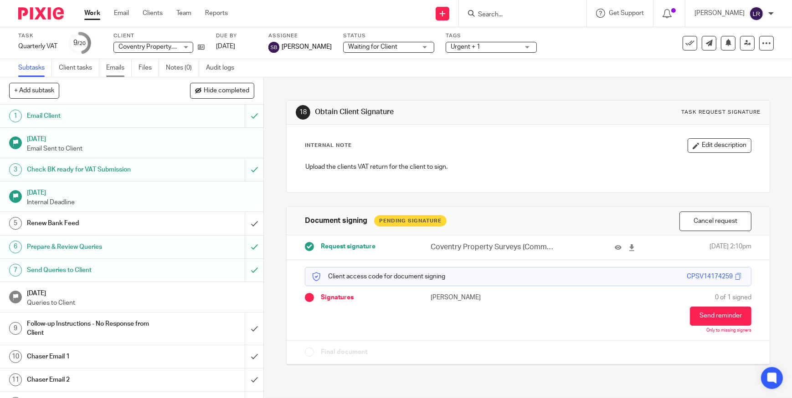
click at [109, 67] on link "Emails" at bounding box center [119, 68] width 26 height 18
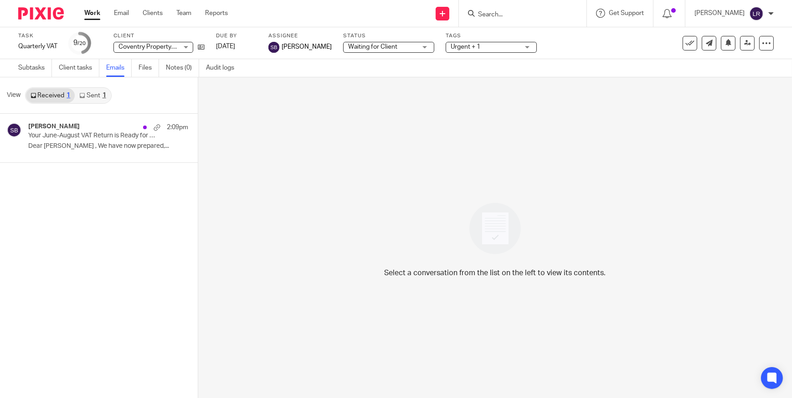
click at [88, 95] on link "Sent 1" at bounding box center [93, 95] width 36 height 15
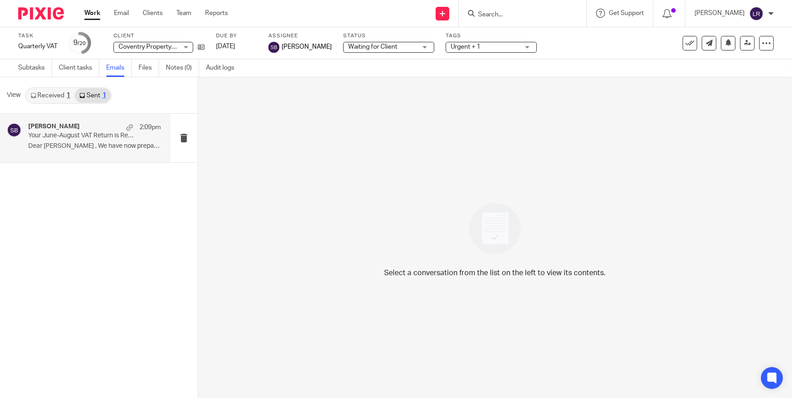
click at [78, 145] on p "Dear Antony , We have now prepared,..." at bounding box center [94, 147] width 133 height 8
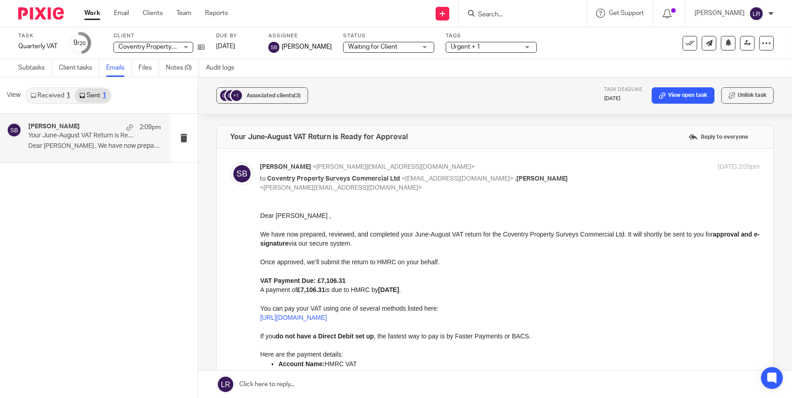
drag, startPoint x: 87, startPoint y: 94, endPoint x: 69, endPoint y: 94, distance: 17.3
click at [87, 94] on link "Sent 1" at bounding box center [93, 95] width 36 height 15
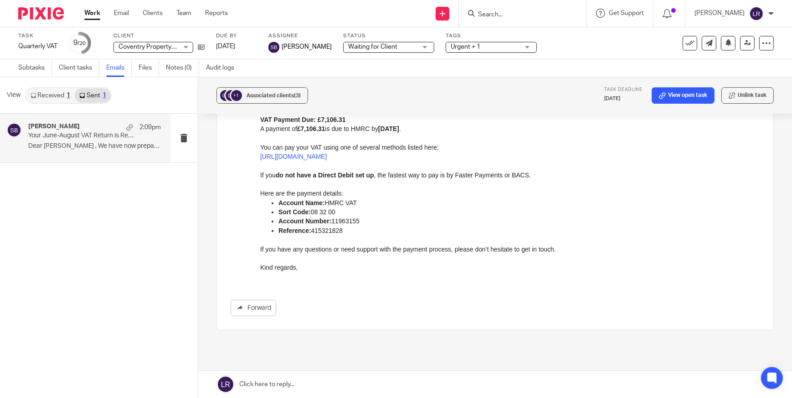
scroll to position [165, 0]
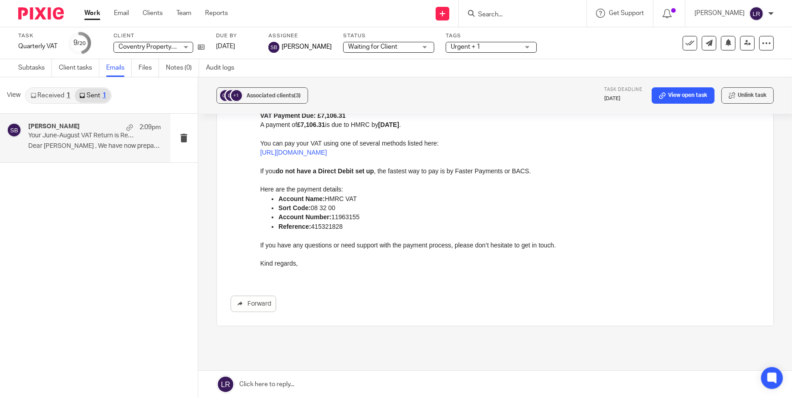
click at [44, 89] on link "Received 1" at bounding box center [50, 95] width 49 height 15
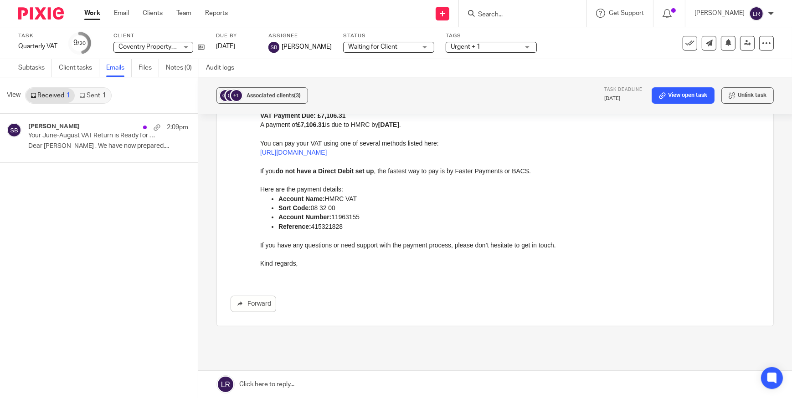
click at [84, 97] on icon at bounding box center [81, 95] width 5 height 5
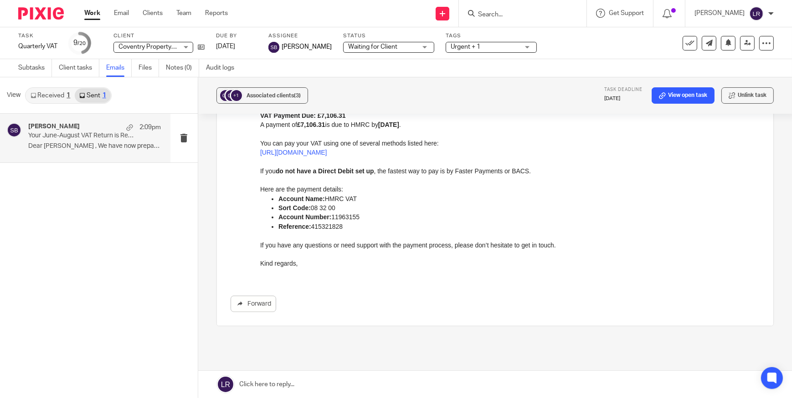
click at [73, 127] on div "Samual Broad 2:09pm" at bounding box center [94, 127] width 133 height 9
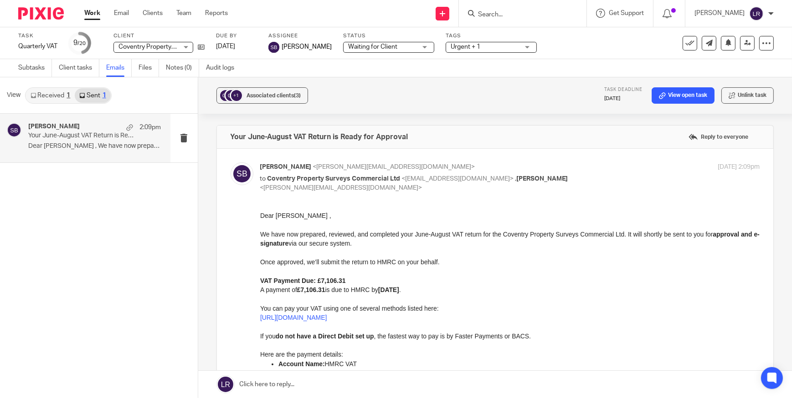
scroll to position [0, 0]
click at [39, 96] on link "Received 1" at bounding box center [50, 95] width 49 height 15
click at [82, 134] on p "Your June-August VAT Return is Ready for Approval" at bounding box center [81, 136] width 106 height 8
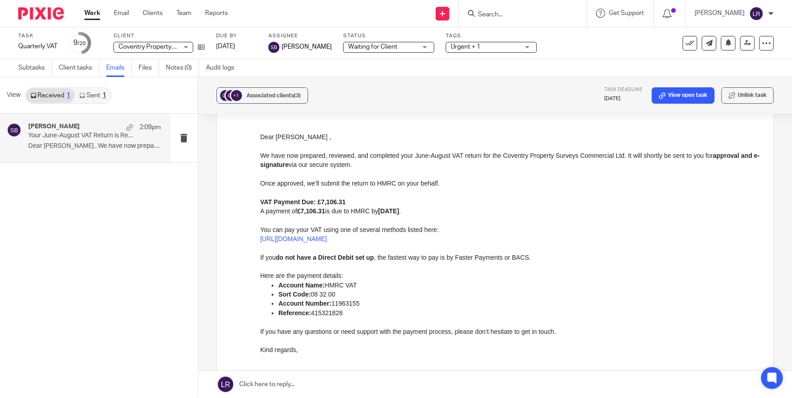
scroll to position [82, 0]
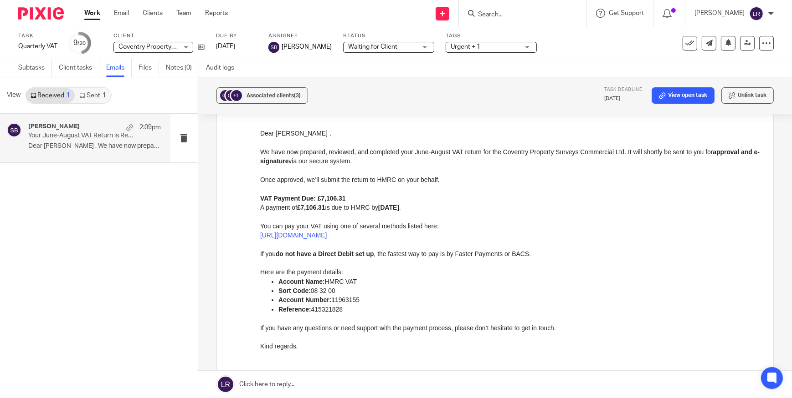
click at [94, 93] on link "Sent 1" at bounding box center [93, 95] width 36 height 15
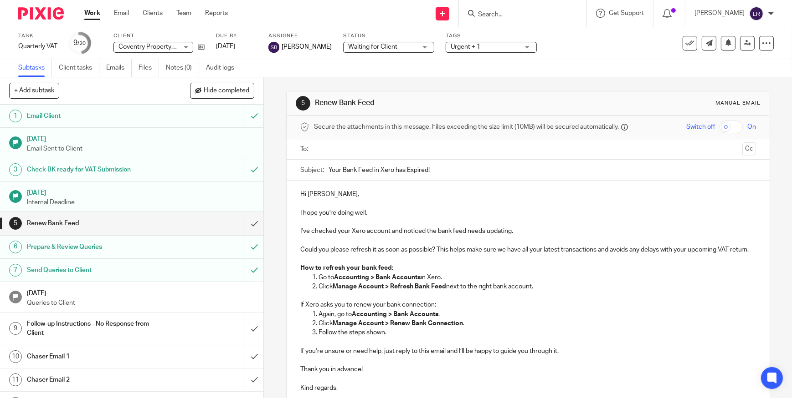
click at [505, 13] on input "Search" at bounding box center [518, 15] width 82 height 8
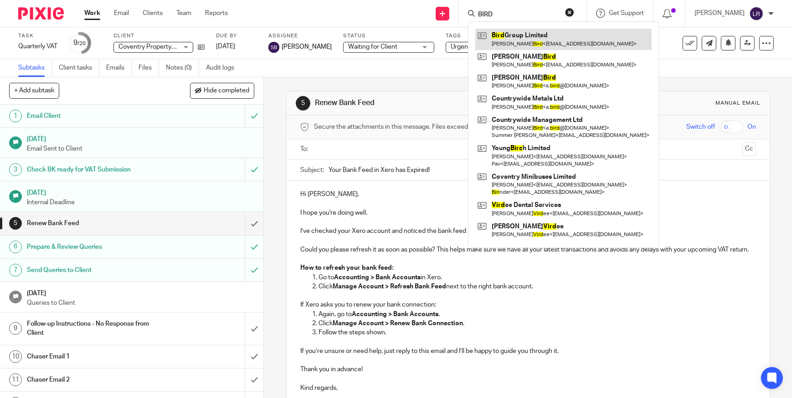
type input "BIRD"
click at [547, 37] on link at bounding box center [563, 39] width 176 height 21
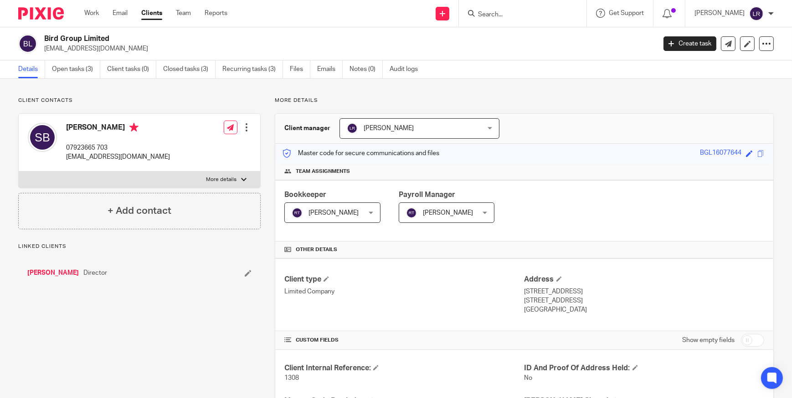
drag, startPoint x: 65, startPoint y: 64, endPoint x: 111, endPoint y: 113, distance: 67.3
click at [66, 64] on link "Open tasks (3)" at bounding box center [76, 70] width 48 height 18
